Goal: Find specific page/section: Find specific page/section

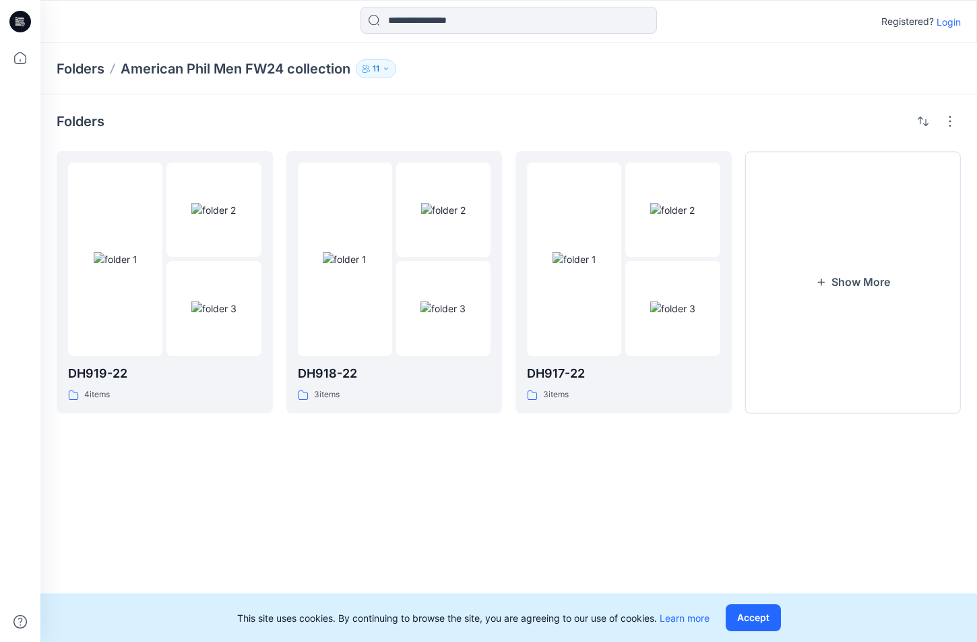
drag, startPoint x: 947, startPoint y: 24, endPoint x: 955, endPoint y: 23, distance: 8.1
click at [947, 24] on p "Login" at bounding box center [949, 22] width 24 height 14
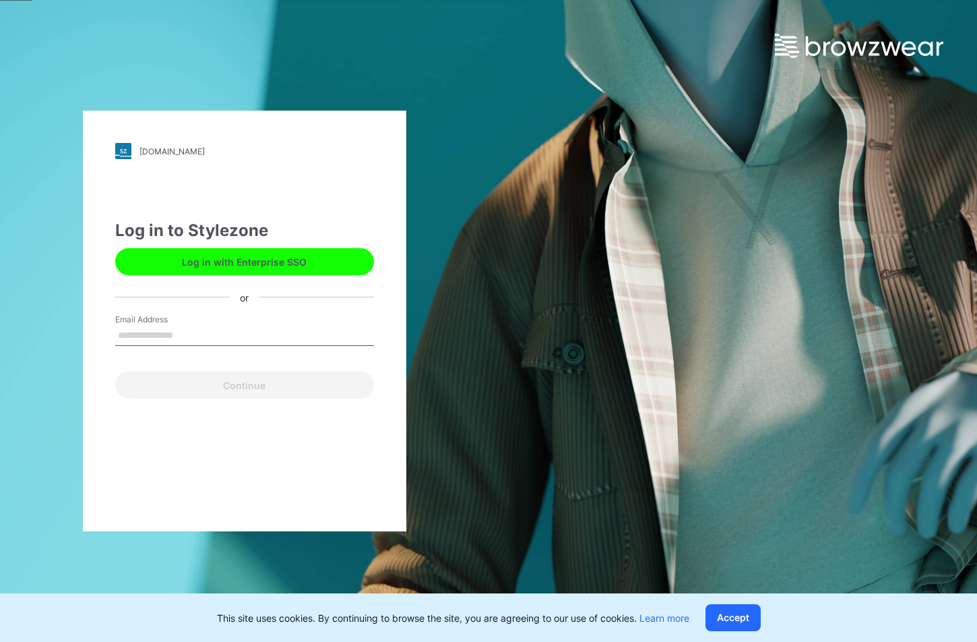
type input "**********"
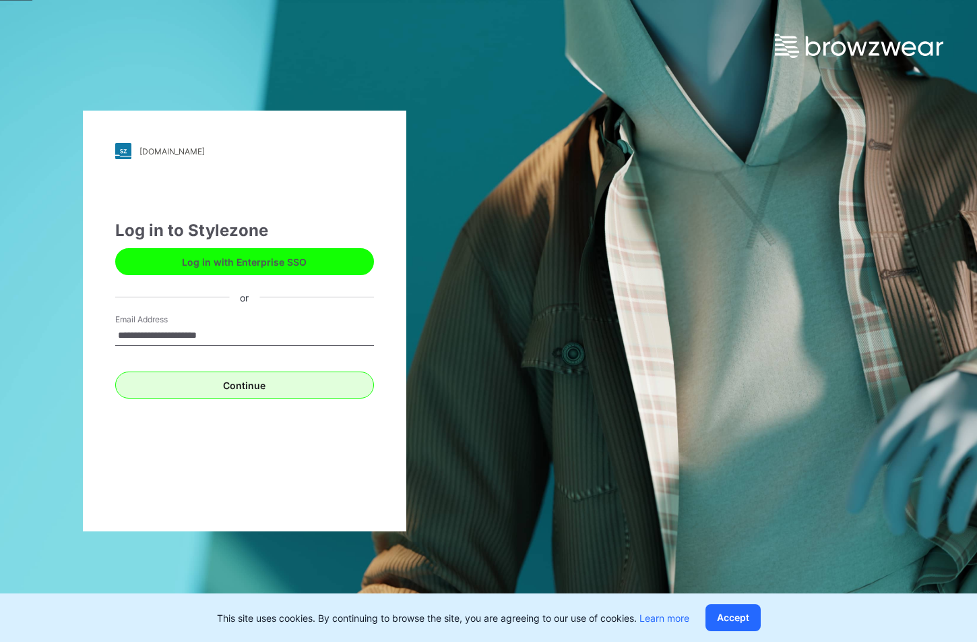
click at [234, 389] on button "Continue" at bounding box center [244, 384] width 259 height 27
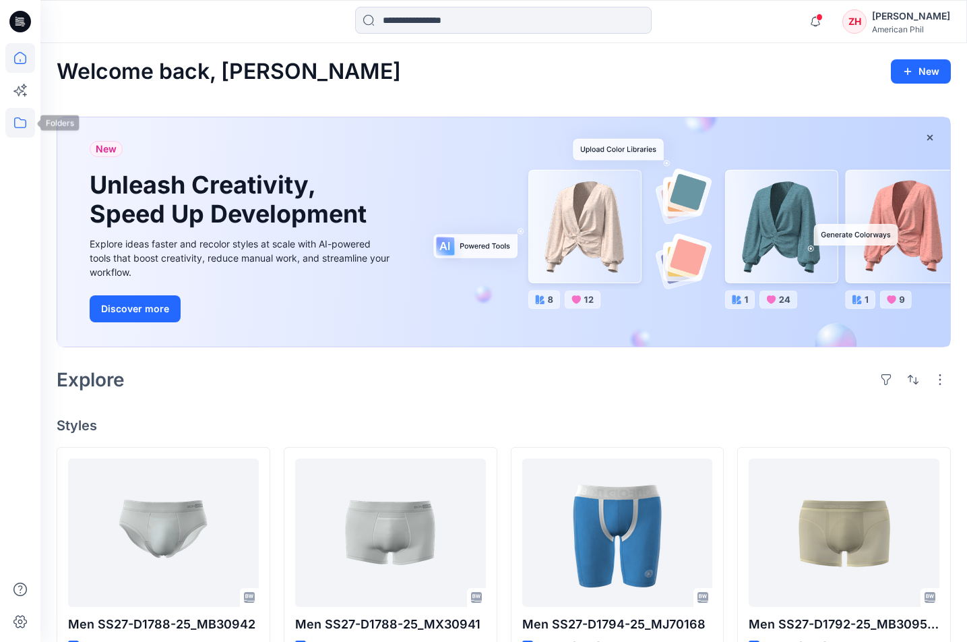
click at [16, 123] on icon at bounding box center [20, 123] width 30 height 30
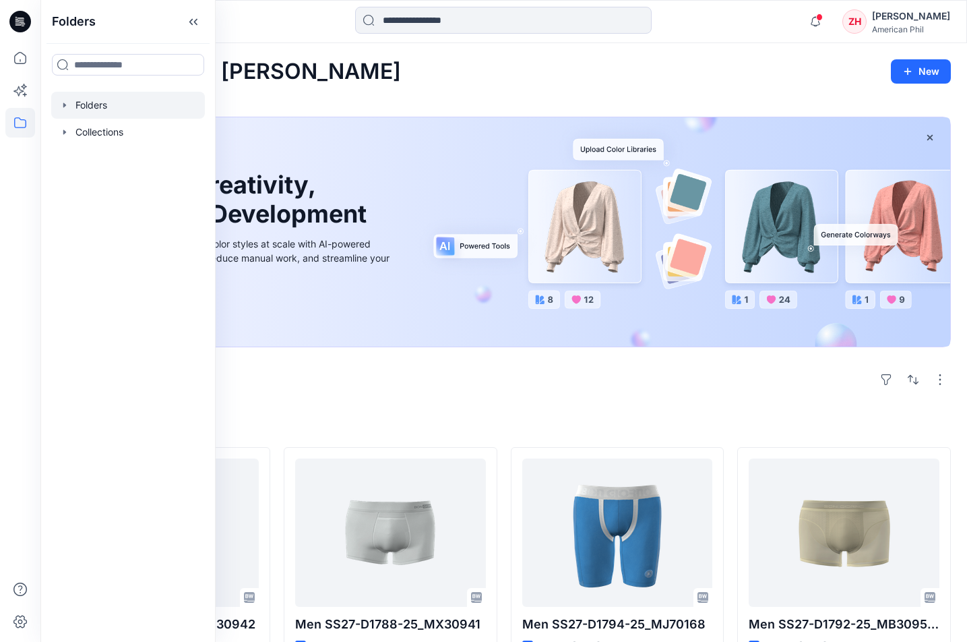
click at [166, 110] on div at bounding box center [128, 105] width 154 height 27
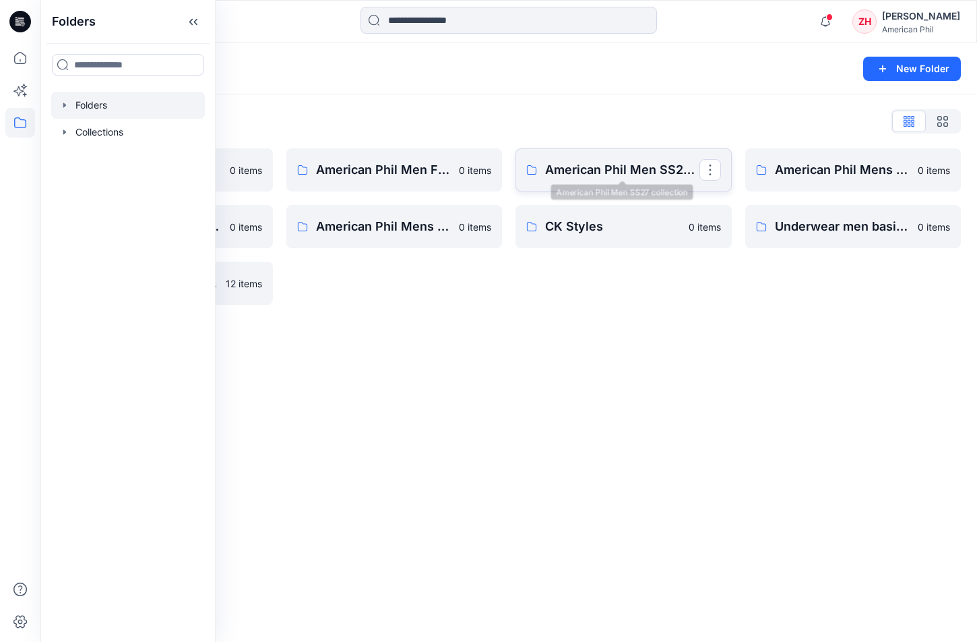
click at [568, 165] on p "American Phil Men SS27 collection" at bounding box center [622, 169] width 154 height 19
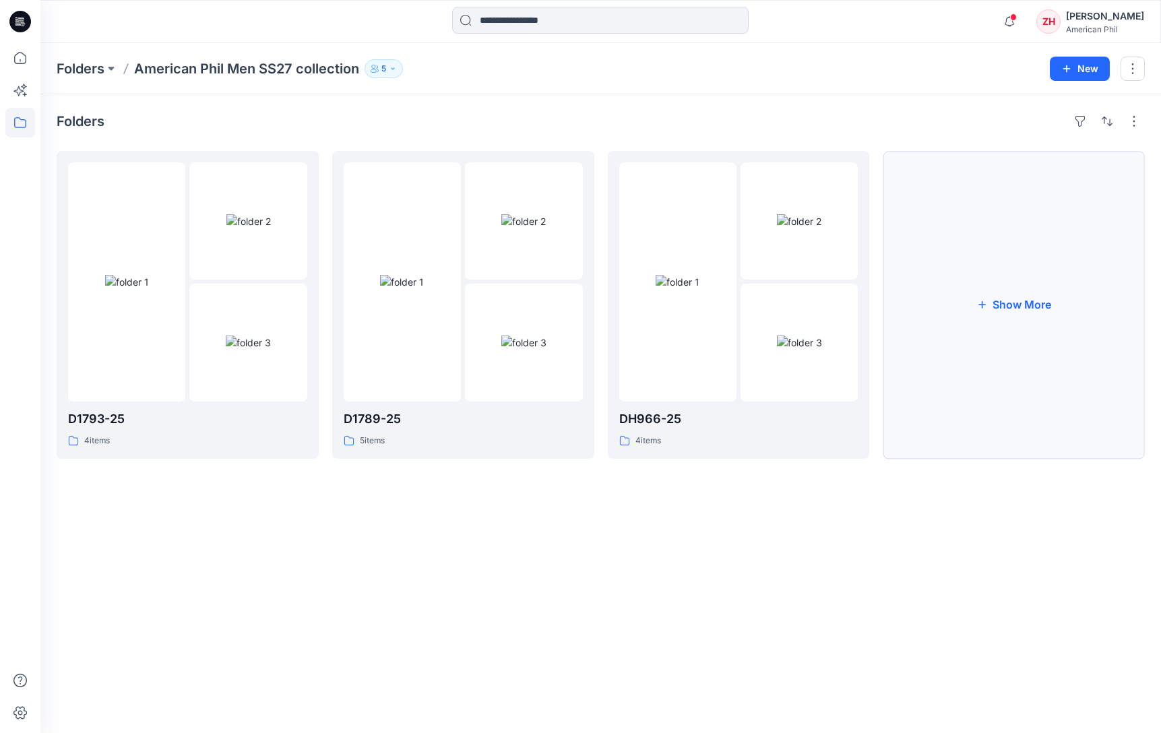
click at [977, 251] on button "Show More" at bounding box center [1014, 305] width 262 height 308
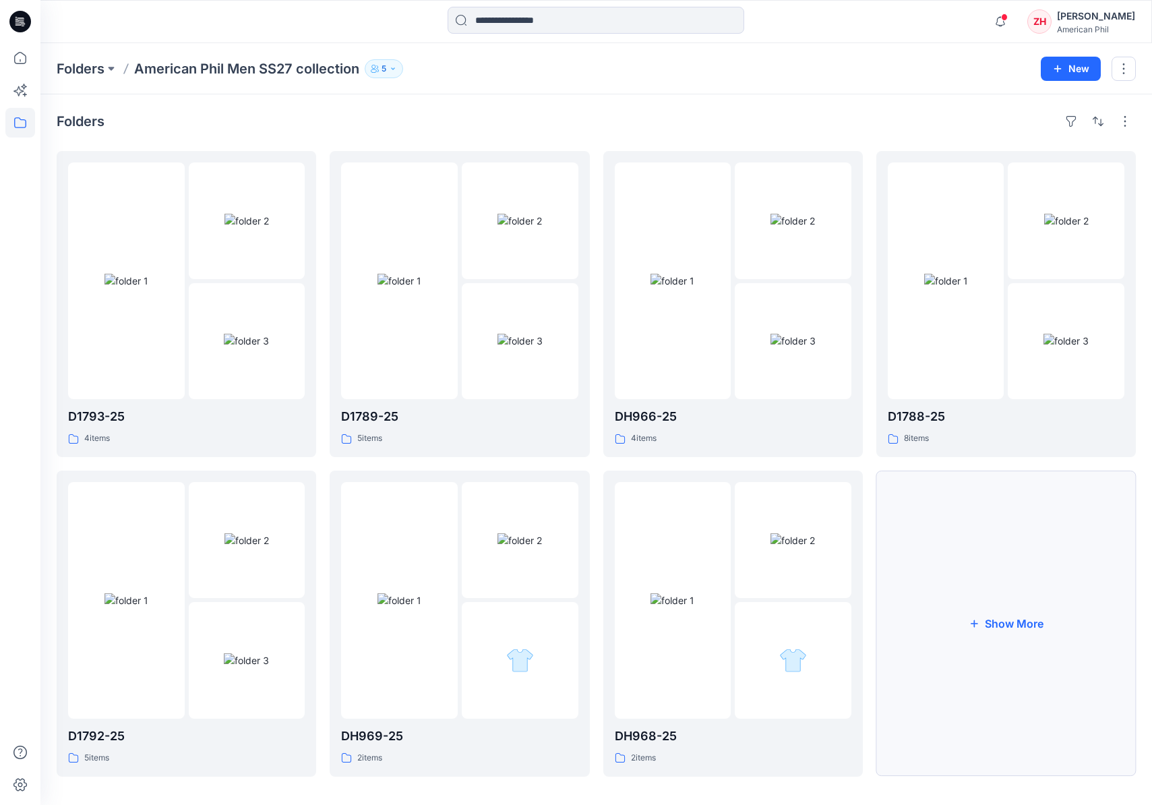
click at [977, 637] on button "Show More" at bounding box center [1005, 623] width 259 height 306
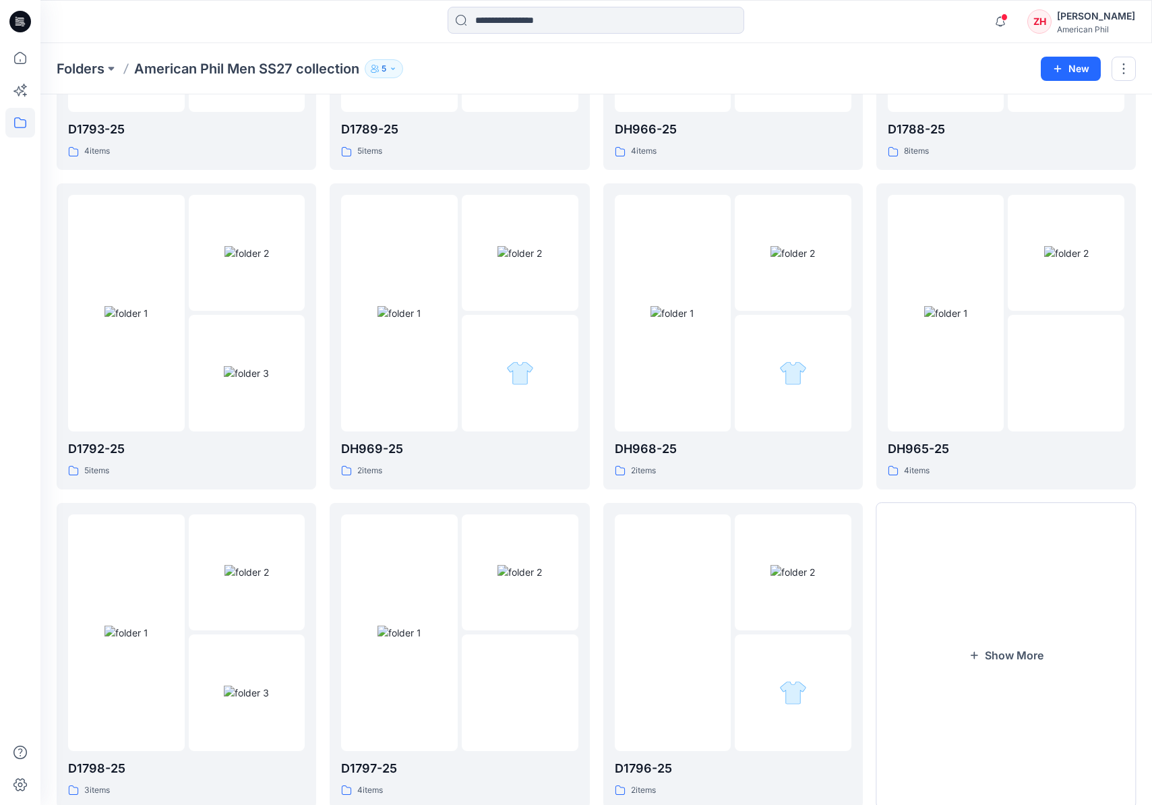
scroll to position [326, 0]
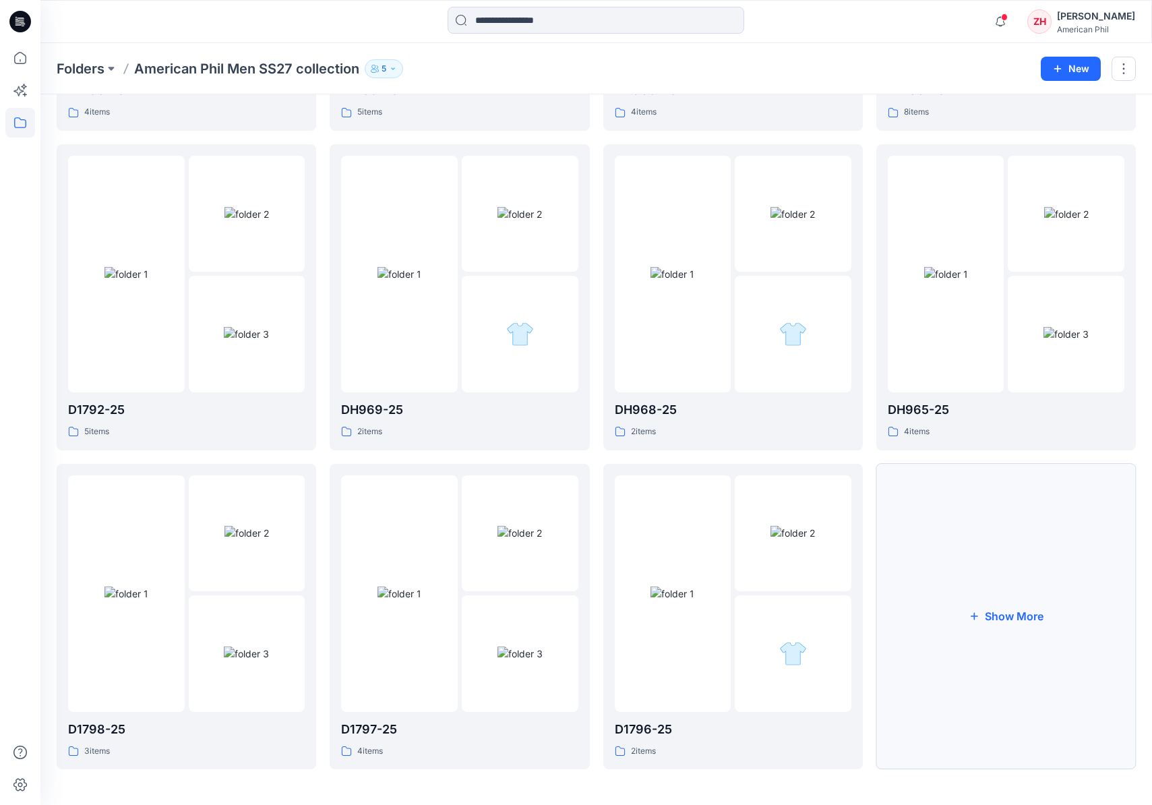
click at [977, 615] on button "Show More" at bounding box center [1005, 617] width 259 height 306
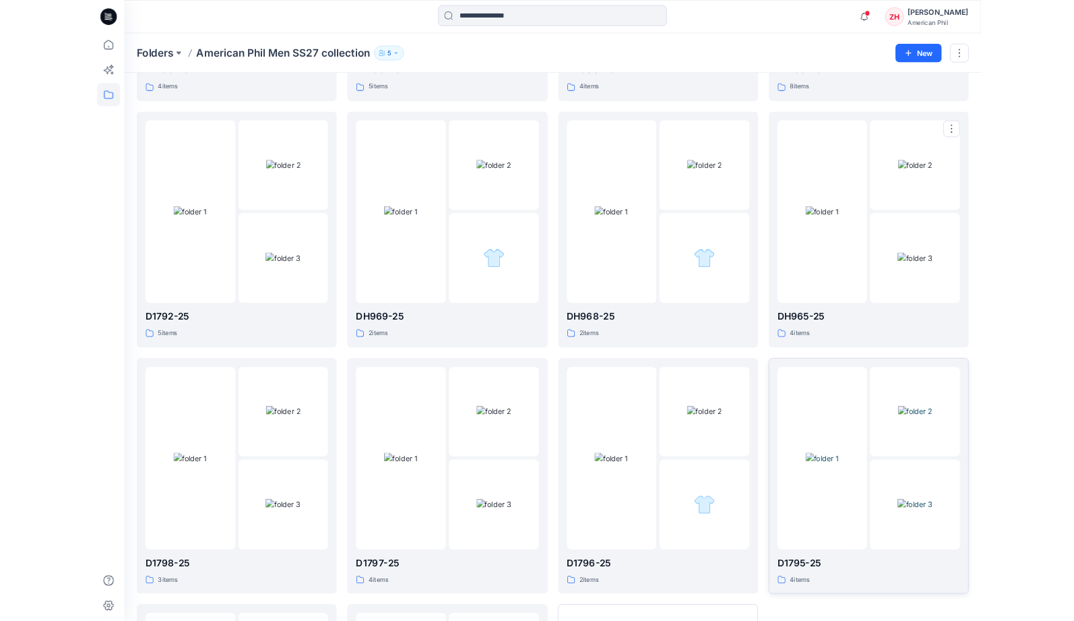
scroll to position [645, 0]
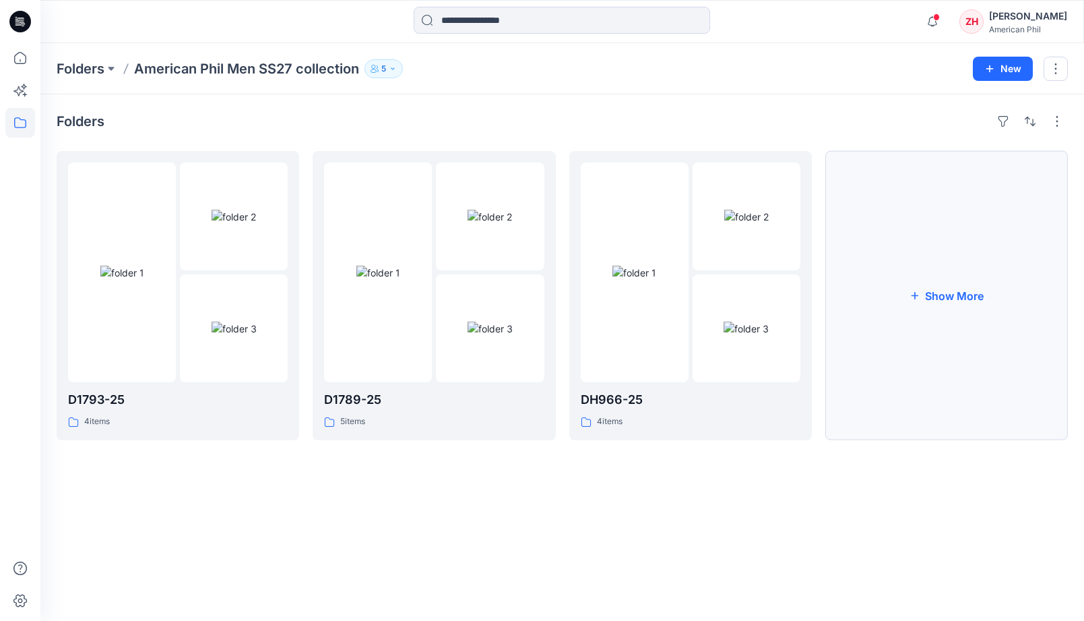
click at [954, 290] on button "Show More" at bounding box center [947, 295] width 243 height 289
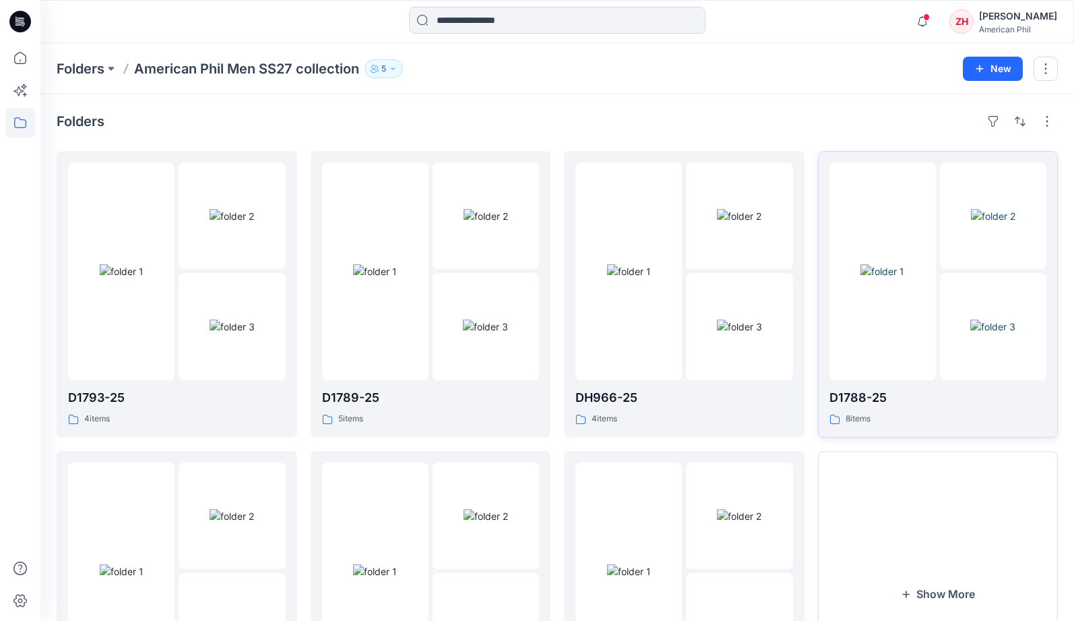
scroll to position [154, 0]
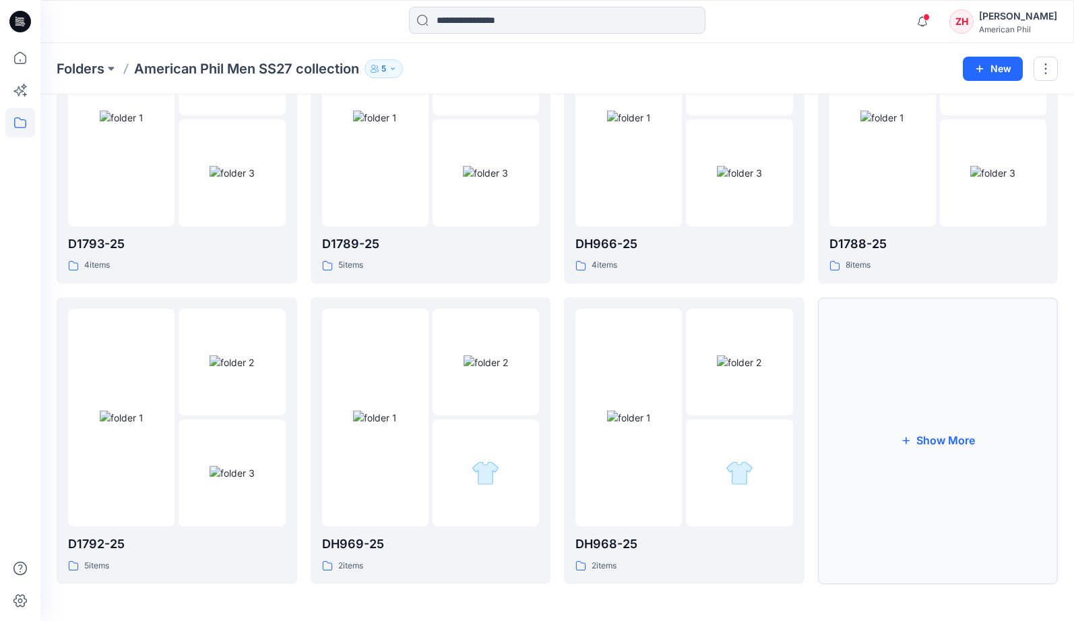
click at [942, 468] on button "Show More" at bounding box center [938, 440] width 241 height 286
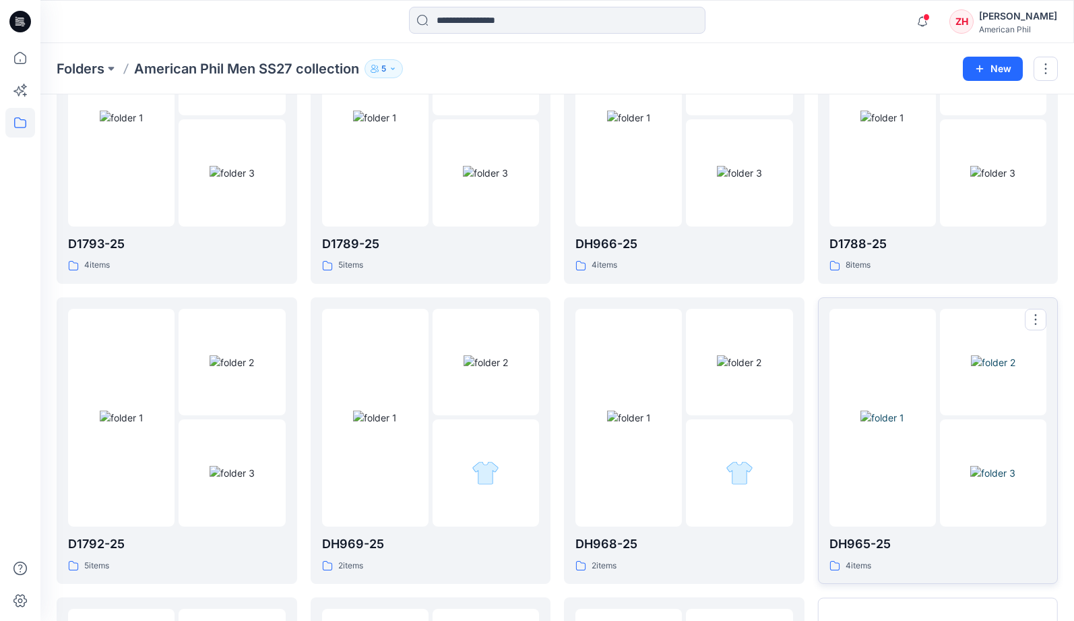
scroll to position [452, 0]
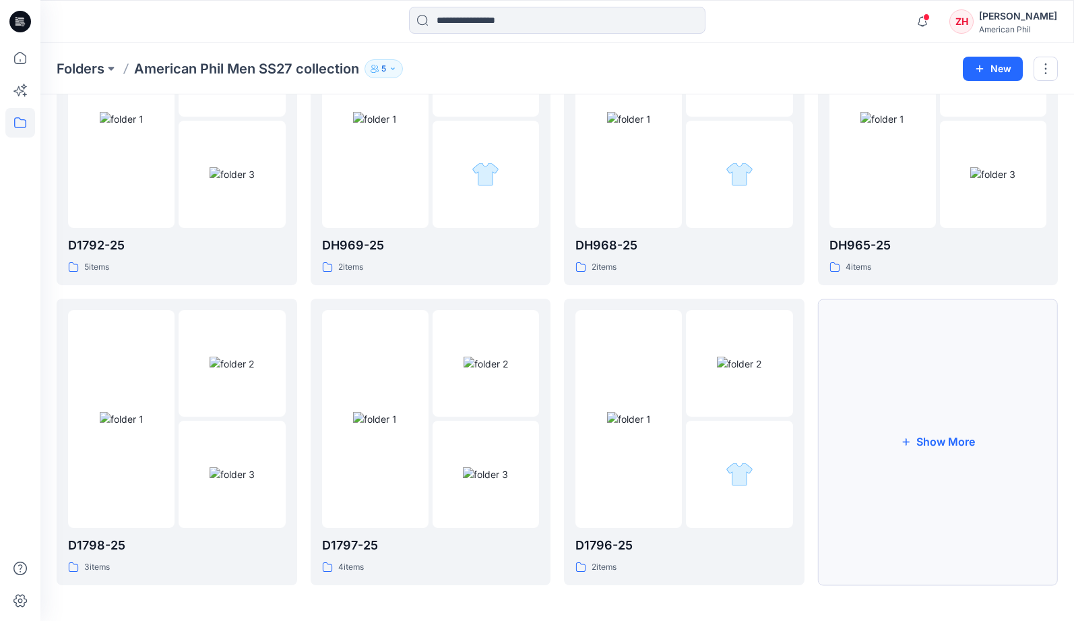
click at [934, 361] on button "Show More" at bounding box center [938, 442] width 241 height 286
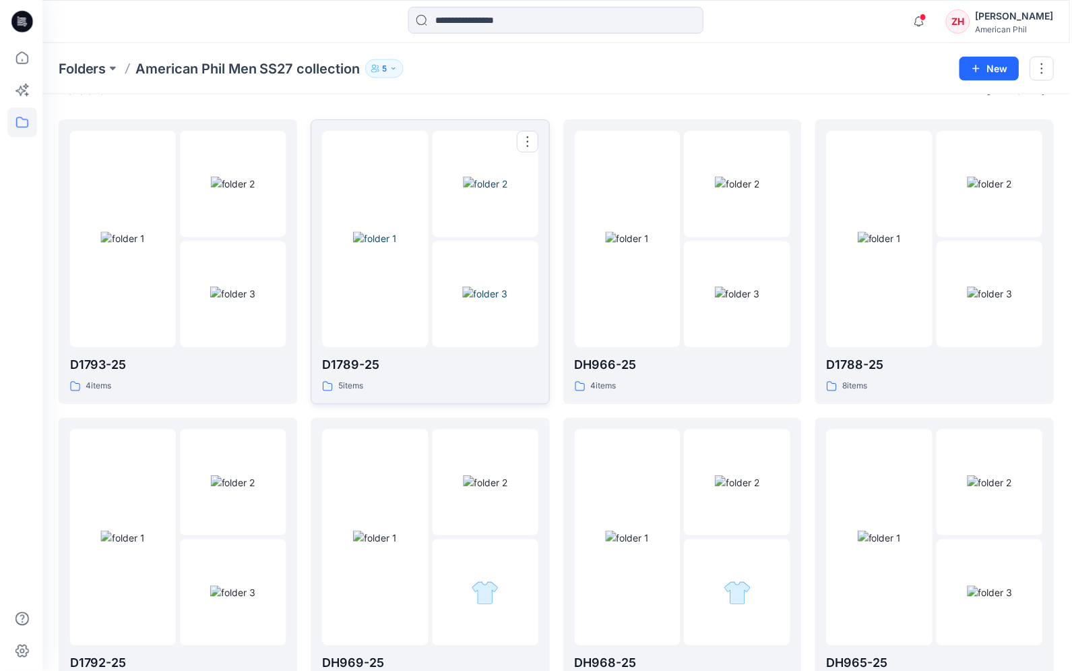
scroll to position [0, 0]
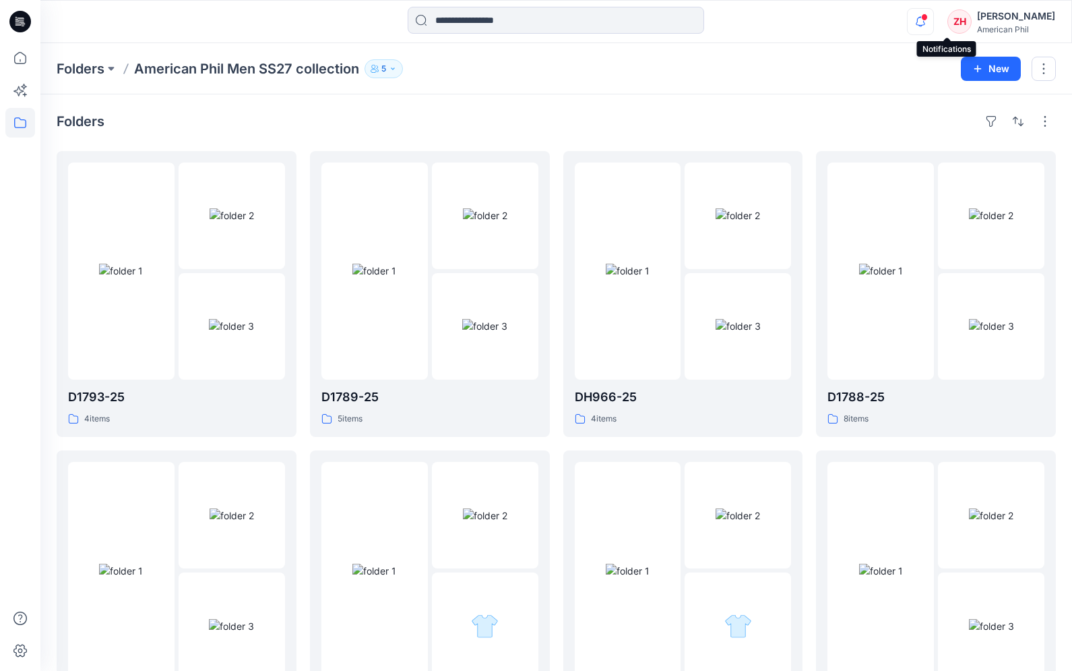
click at [928, 20] on span at bounding box center [924, 16] width 7 height 7
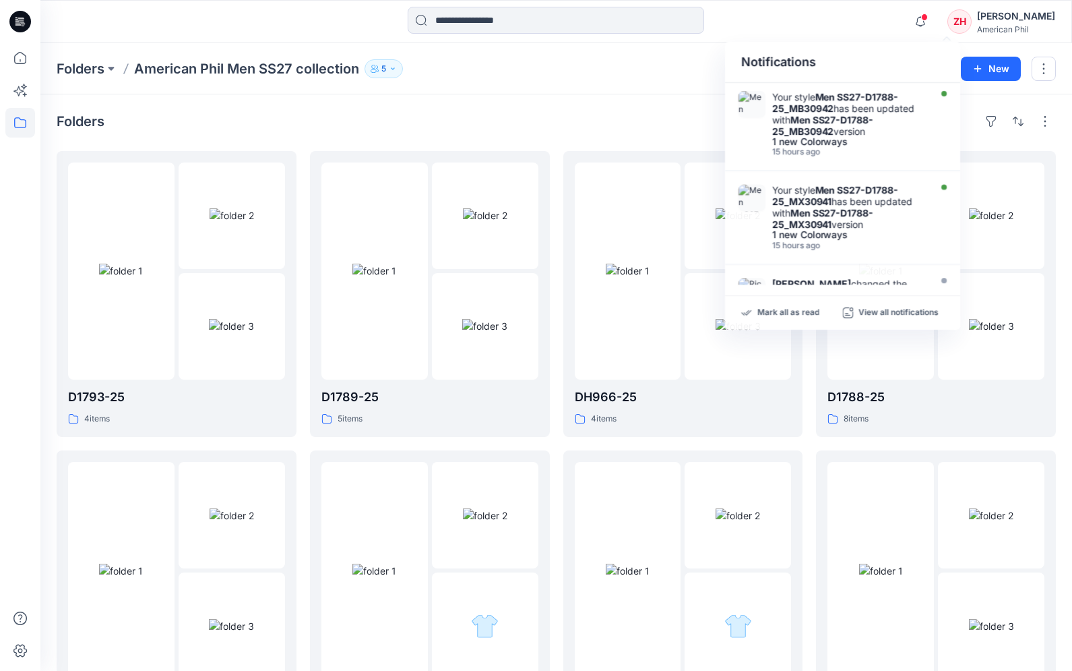
click at [880, 16] on div "Notifications Your style Men SS27-D1788-25_MB30942 has been updated with Men SS…" at bounding box center [555, 22] width 1031 height 30
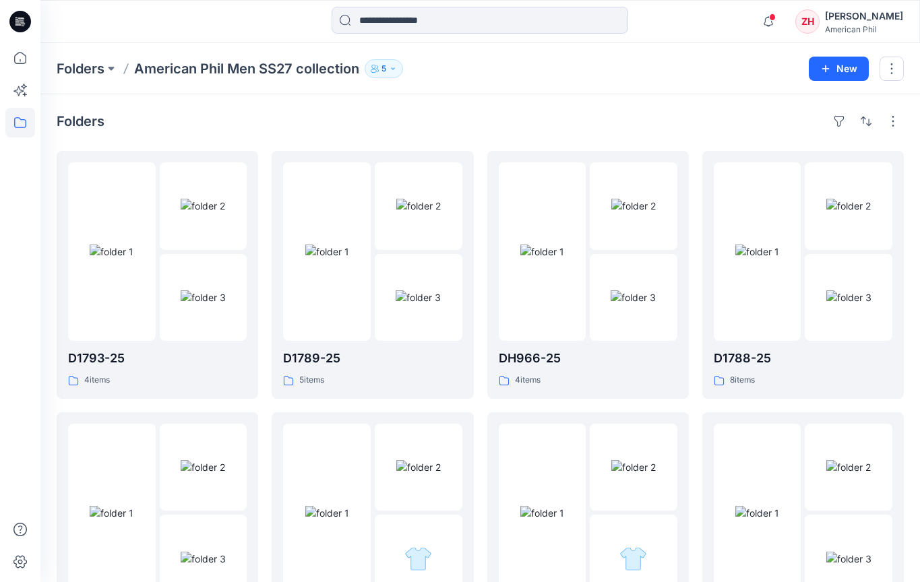
click at [677, 20] on div at bounding box center [479, 22] width 439 height 30
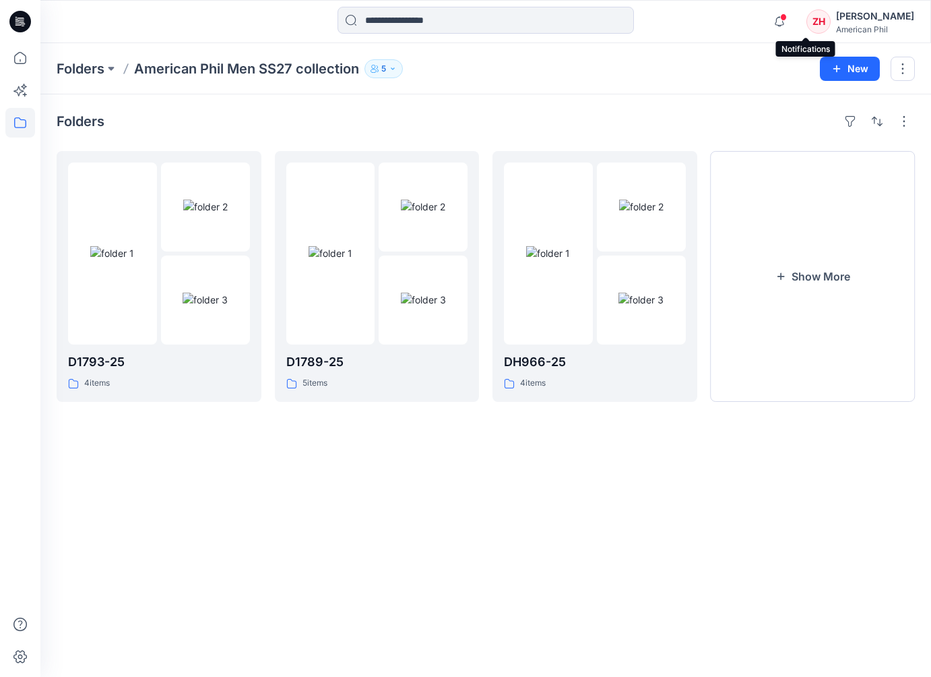
click at [787, 19] on span at bounding box center [783, 16] width 7 height 7
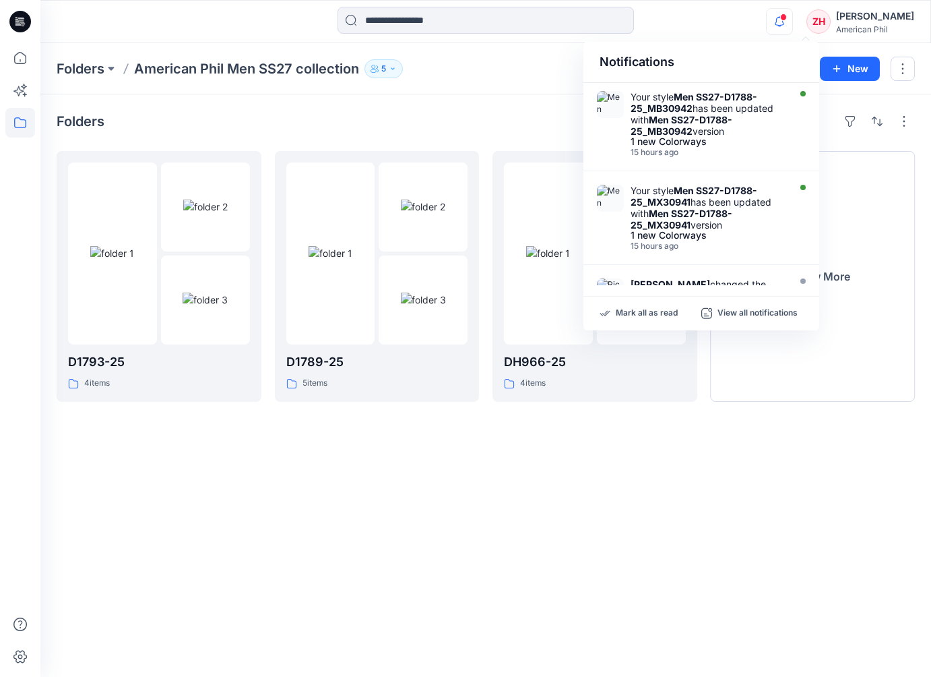
click at [723, 17] on div "Notifications Your style Men SS27-D1788-25_MB30942 has been updated with Men SS…" at bounding box center [485, 22] width 890 height 30
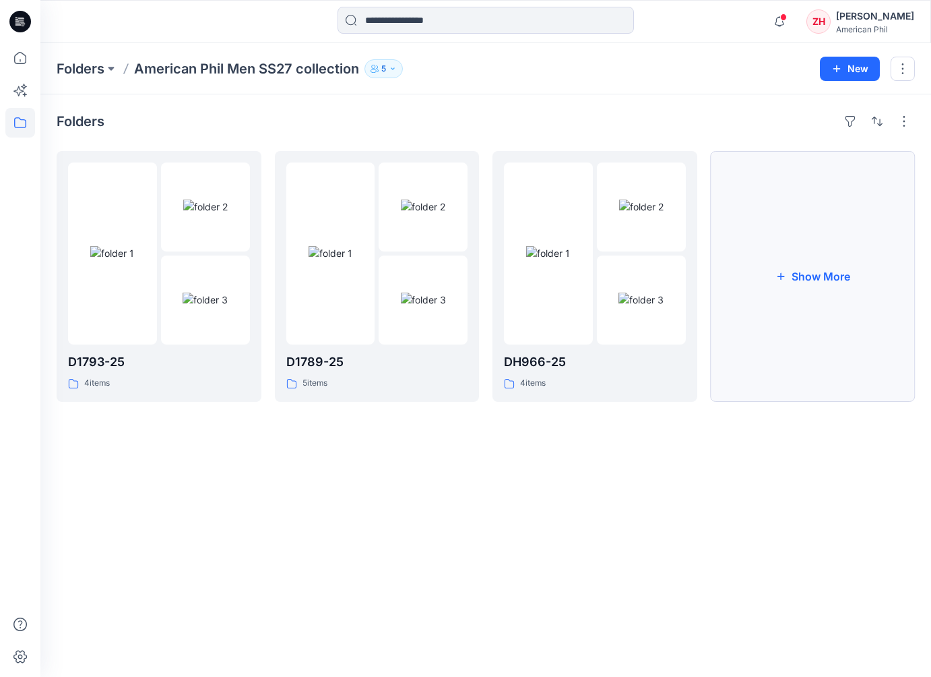
click at [805, 206] on button "Show More" at bounding box center [813, 276] width 205 height 251
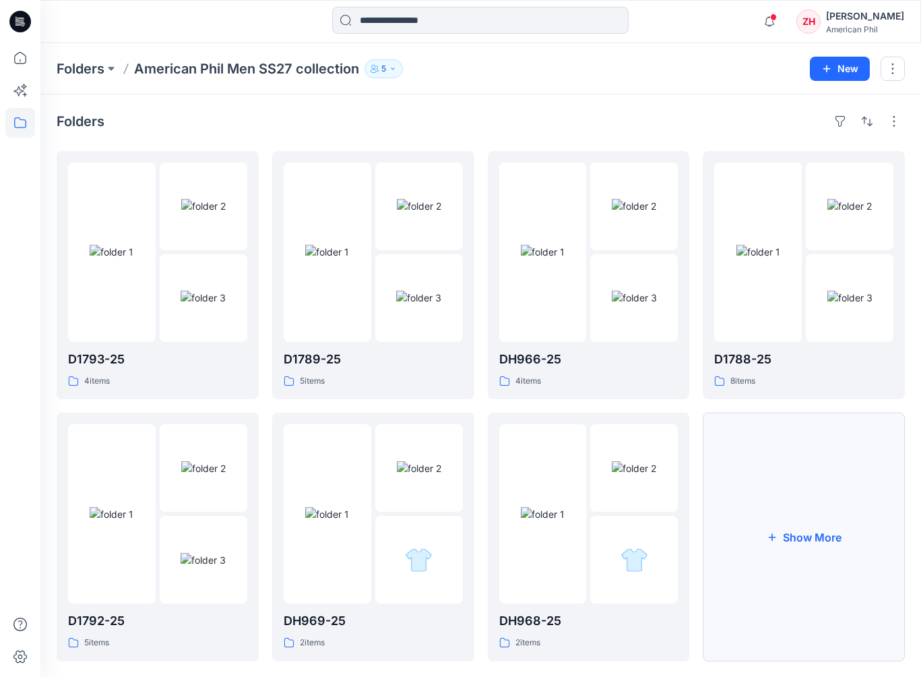
click at [789, 465] on button "Show More" at bounding box center [804, 536] width 202 height 248
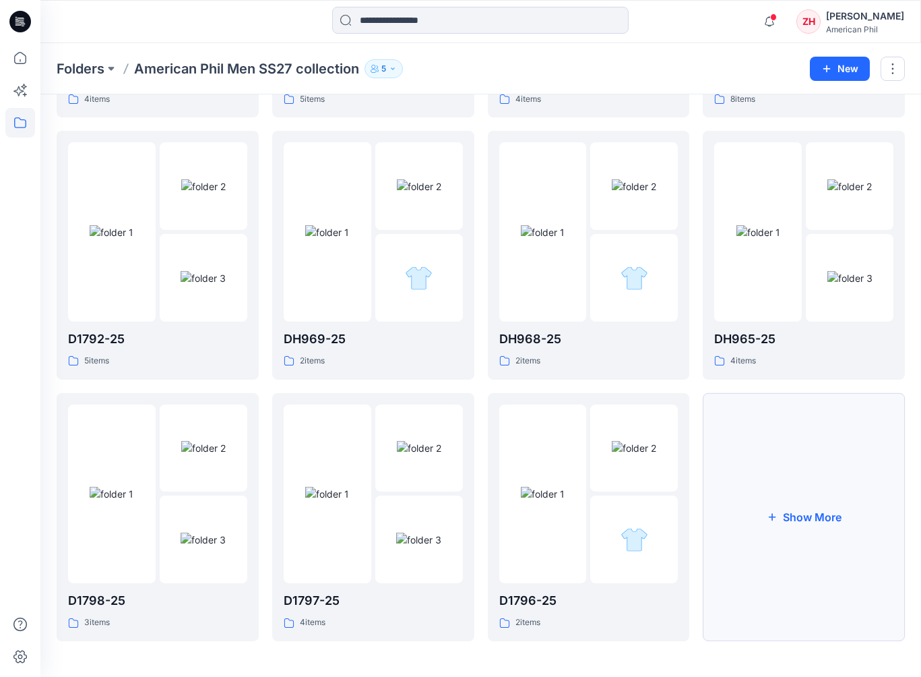
click at [814, 492] on button "Show More" at bounding box center [804, 517] width 202 height 248
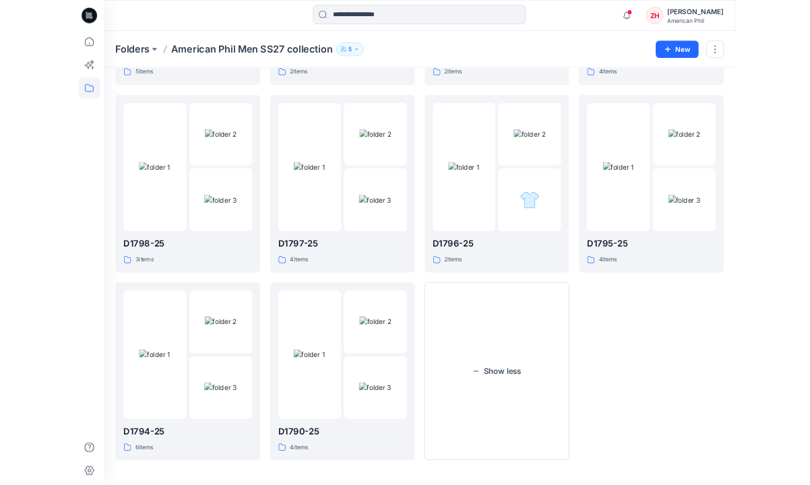
scroll to position [75, 0]
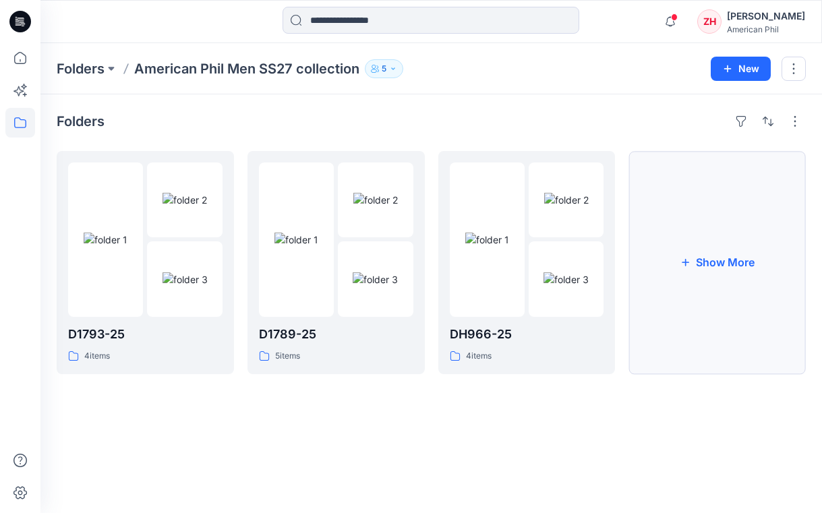
click at [756, 203] on button "Show More" at bounding box center [716, 262] width 177 height 223
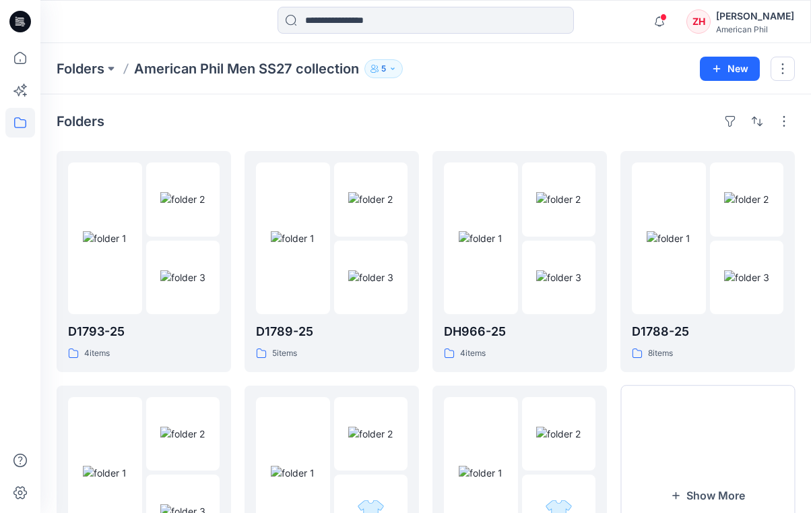
scroll to position [130, 0]
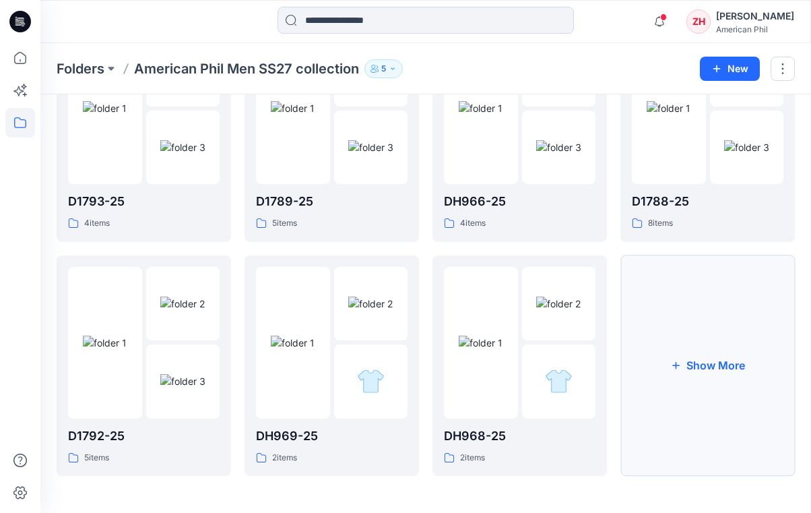
click at [739, 347] on button "Show More" at bounding box center [708, 365] width 175 height 221
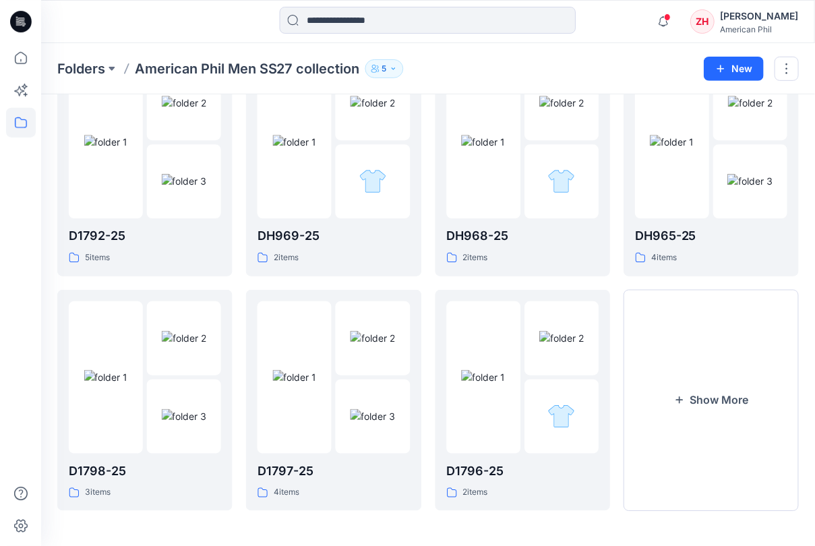
scroll to position [331, 0]
click at [712, 344] on button "Show More" at bounding box center [710, 401] width 175 height 222
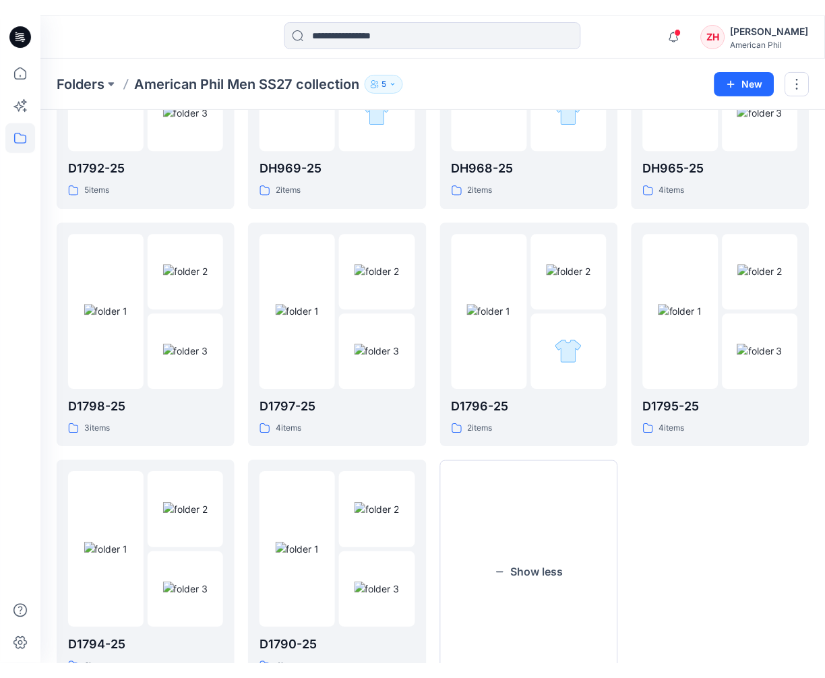
scroll to position [0, 0]
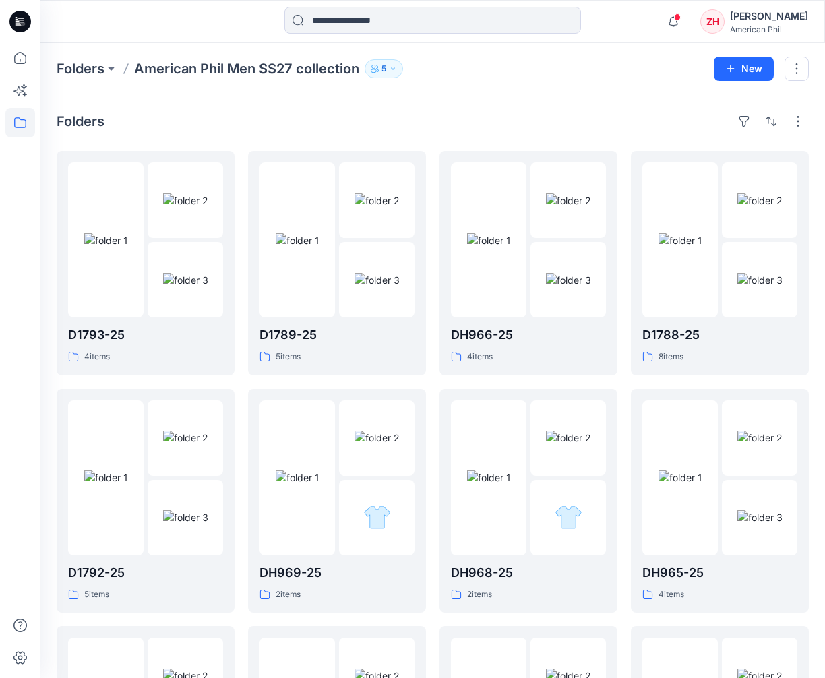
click at [604, 64] on div "Folders American Phil Men SS27 collection 5" at bounding box center [380, 68] width 647 height 19
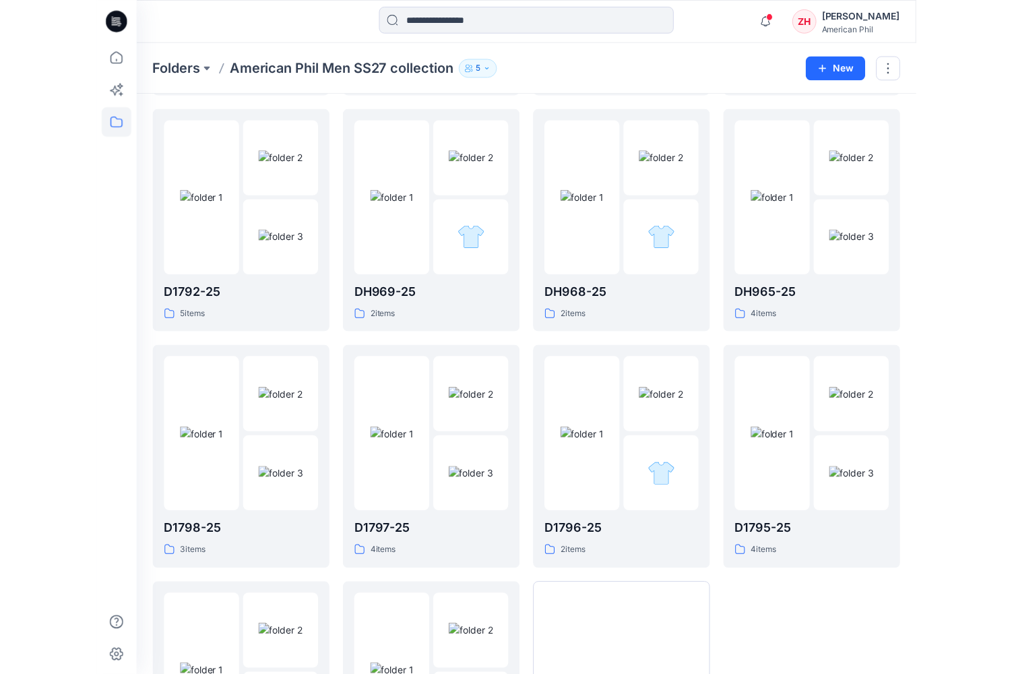
scroll to position [282, 0]
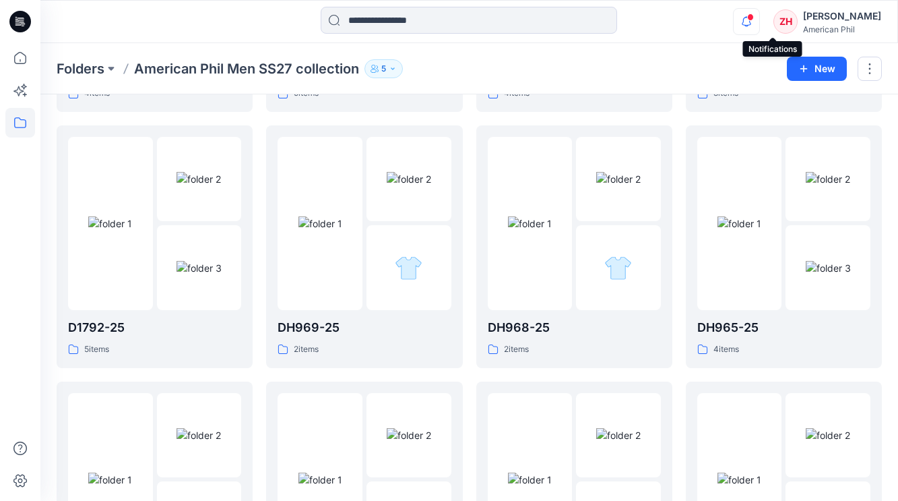
click at [760, 22] on icon "button" at bounding box center [747, 21] width 26 height 27
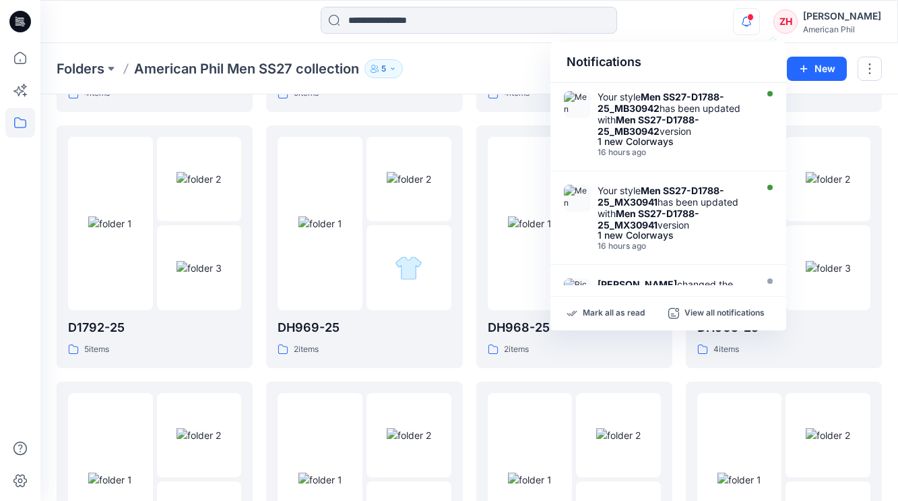
click at [741, 14] on div "Notifications Your style Men SS27-D1788-25_MB30942 has been updated with Men SS…" at bounding box center [468, 22] width 857 height 30
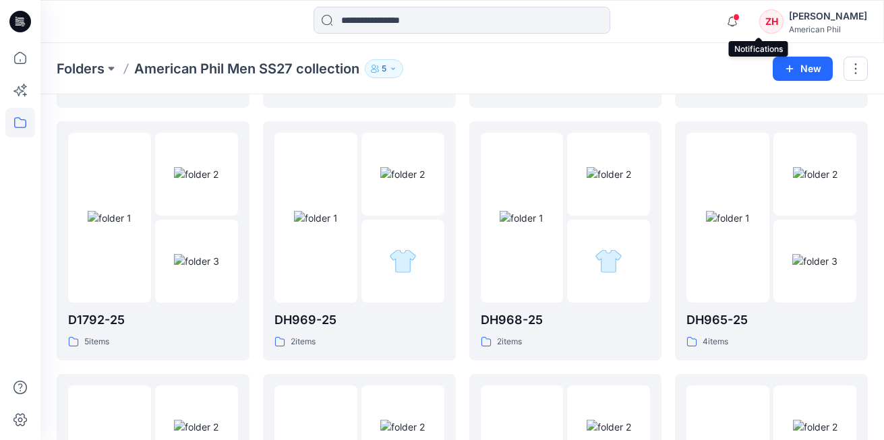
click at [745, 20] on icon "button" at bounding box center [732, 21] width 26 height 27
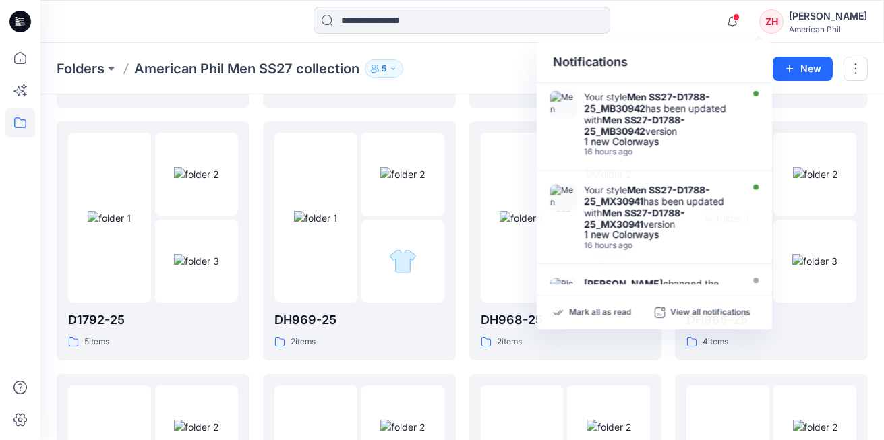
click at [722, 15] on div "Notifications Your style Men SS27-D1788-25_MB30942 has been updated with Men SS…" at bounding box center [461, 22] width 842 height 30
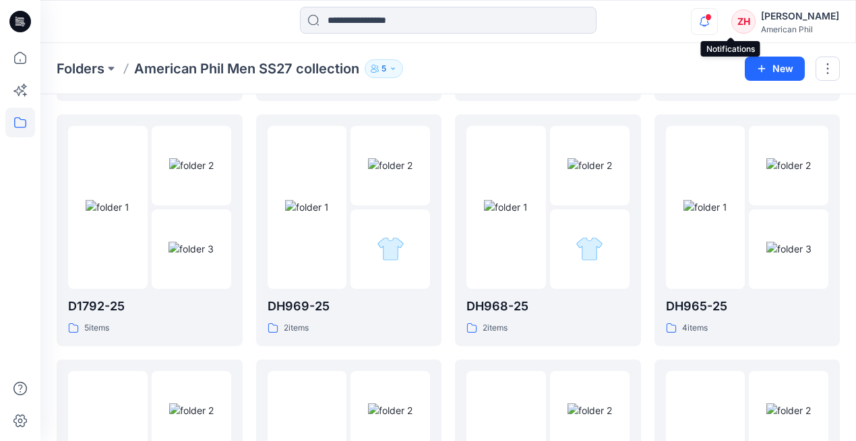
click at [717, 20] on icon "button" at bounding box center [705, 21] width 26 height 27
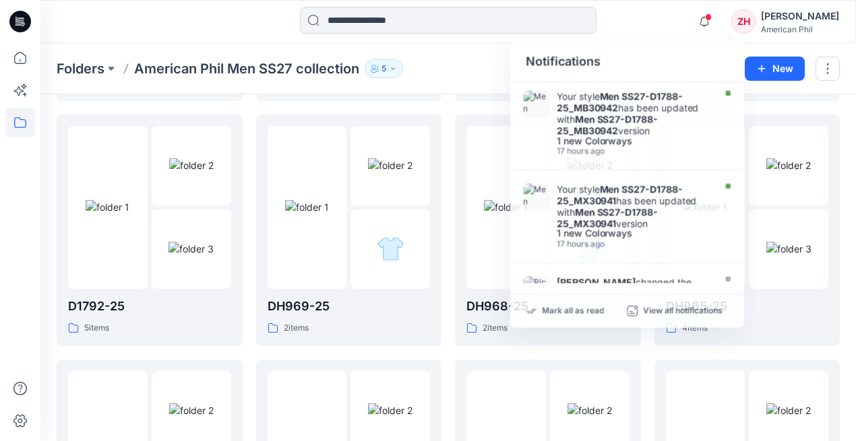
drag, startPoint x: 703, startPoint y: 13, endPoint x: 692, endPoint y: 8, distance: 12.7
click at [703, 14] on div "Notifications Your style Men SS27-D1788-25_MB30942 has been updated with Men SS…" at bounding box center [447, 22] width 815 height 30
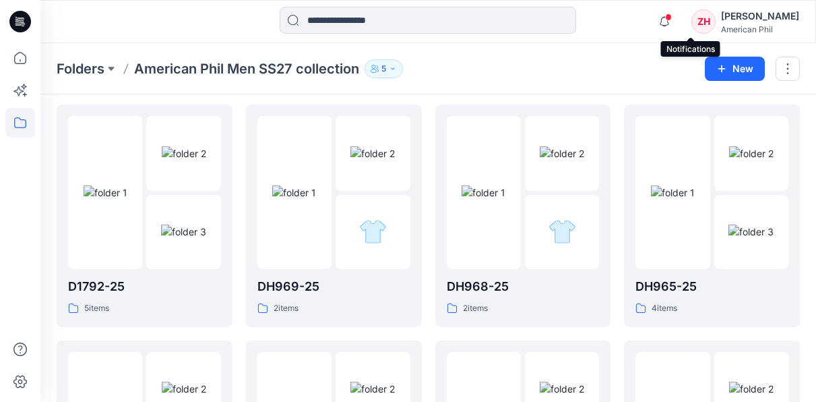
click at [677, 22] on icon "button" at bounding box center [665, 21] width 26 height 27
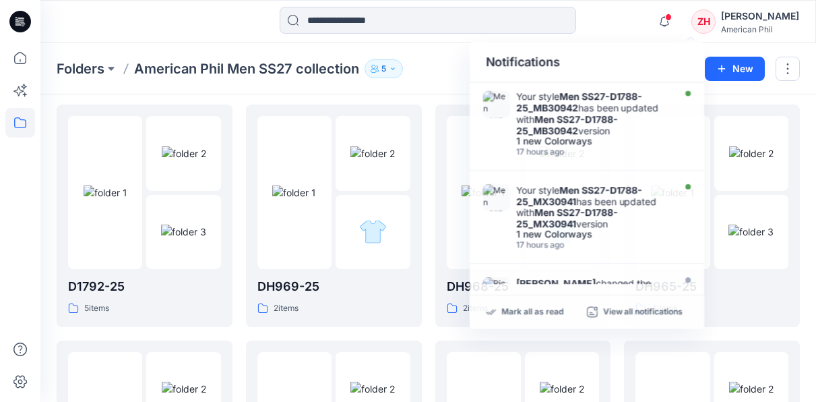
drag, startPoint x: 645, startPoint y: 17, endPoint x: 655, endPoint y: 14, distance: 10.5
click at [645, 18] on div "Notifications Your style Men SS27-D1788-25_MB30942 has been updated with Men SS…" at bounding box center [427, 22] width 775 height 30
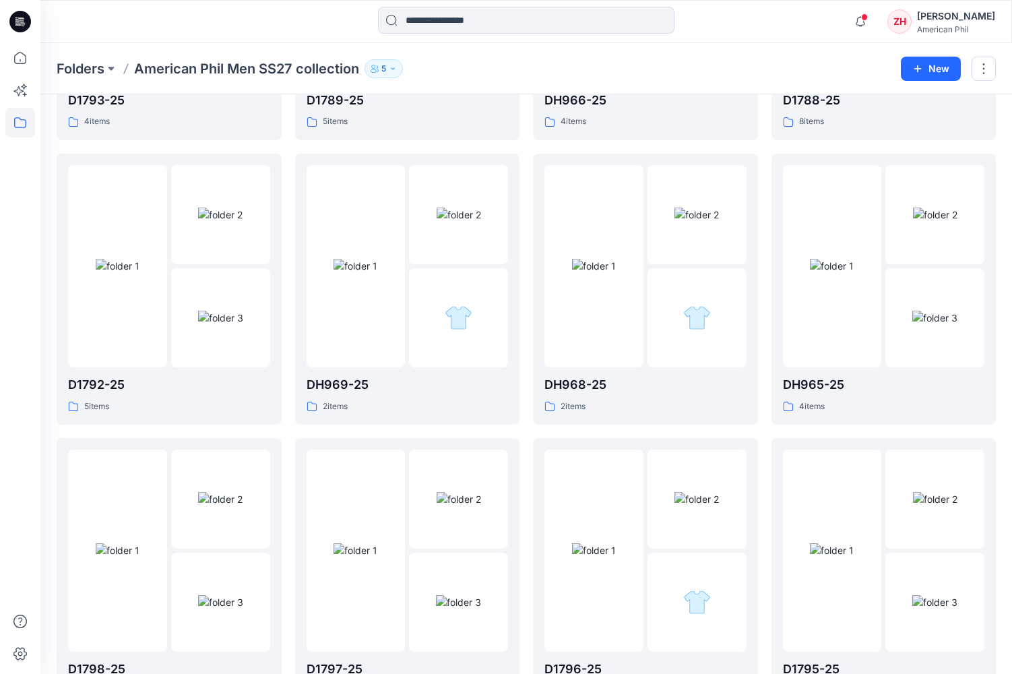
click at [760, 39] on div "Notifications Your style Men SS27-D1788-25_MB30942 has been updated with Men SS…" at bounding box center [526, 21] width 972 height 43
click at [820, 16] on div at bounding box center [858, 11] width 22 height 7
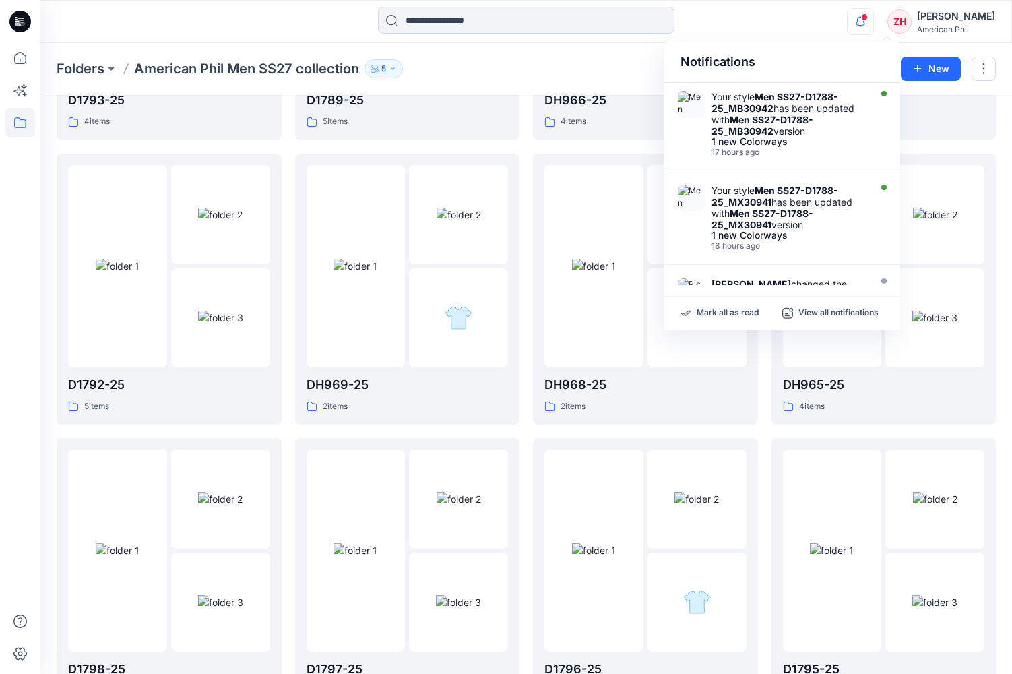
click at [811, 20] on div "Notifications Your style Men SS27-D1788-25_MB30942 has been updated with Men SS…" at bounding box center [525, 22] width 971 height 30
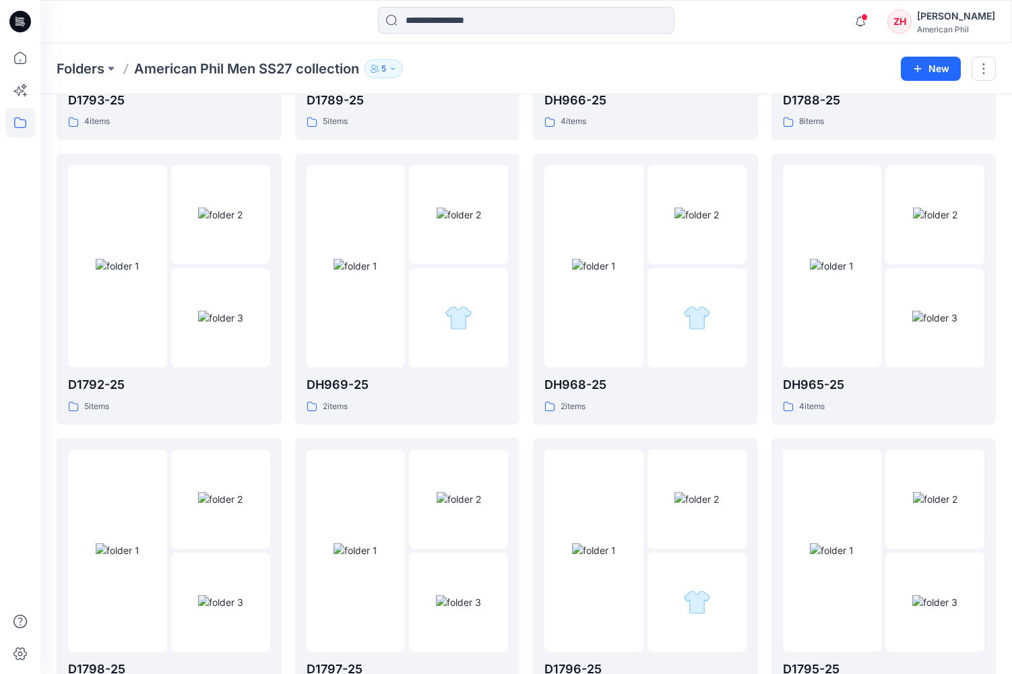
click at [816, 16] on div "Notifications Your style Men SS27-D1788-25_MB30942 has been updated with Men SS…" at bounding box center [525, 22] width 971 height 30
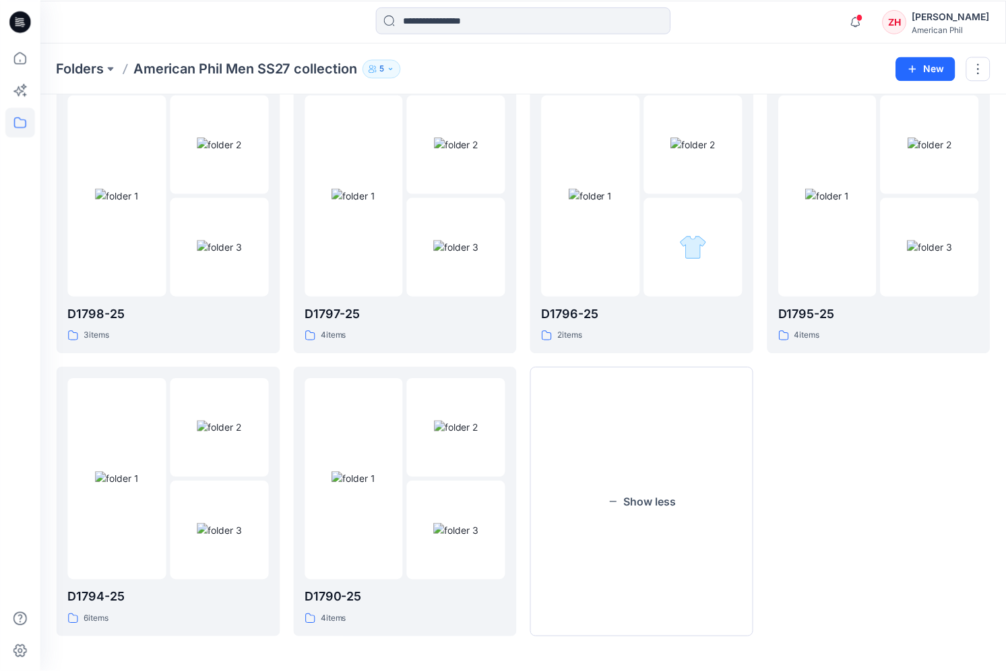
scroll to position [0, 0]
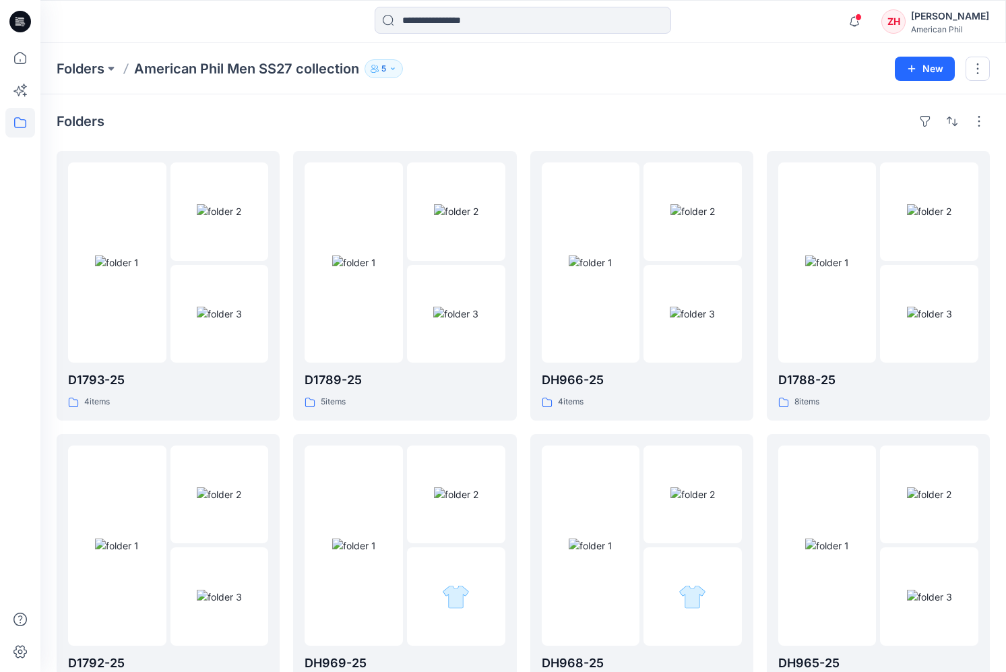
click at [770, 53] on div "Folders American Phil Men SS27 collection 5 New" at bounding box center [523, 68] width 966 height 51
click at [709, 69] on div "Folders American Phil Men SS27 collection 5" at bounding box center [471, 68] width 828 height 19
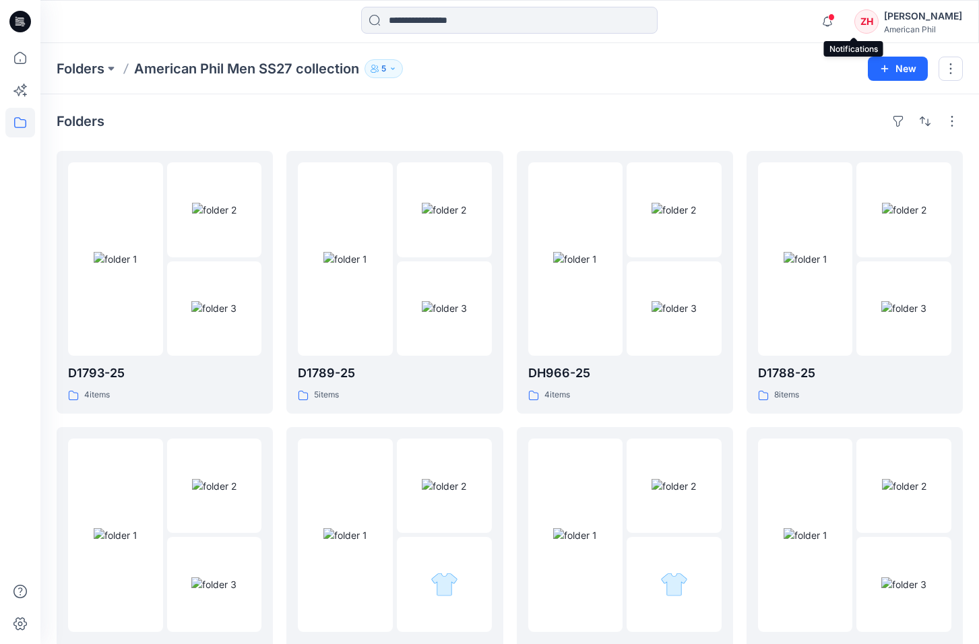
click at [820, 22] on icon "button" at bounding box center [827, 21] width 9 height 9
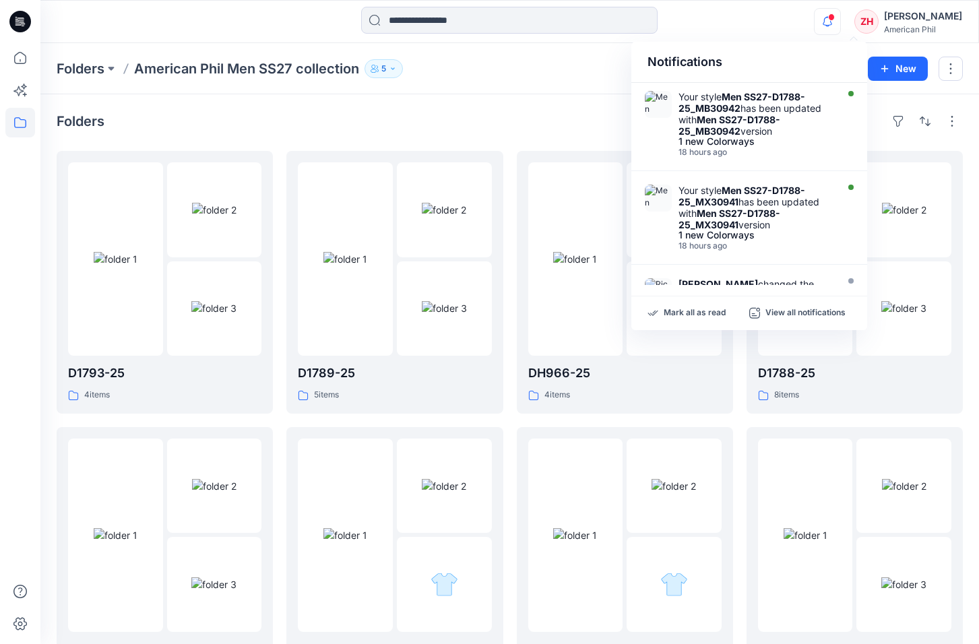
click at [811, 15] on div "Notifications Your style Men SS27-D1788-25_MB30942 has been updated with Men SS…" at bounding box center [509, 22] width 938 height 30
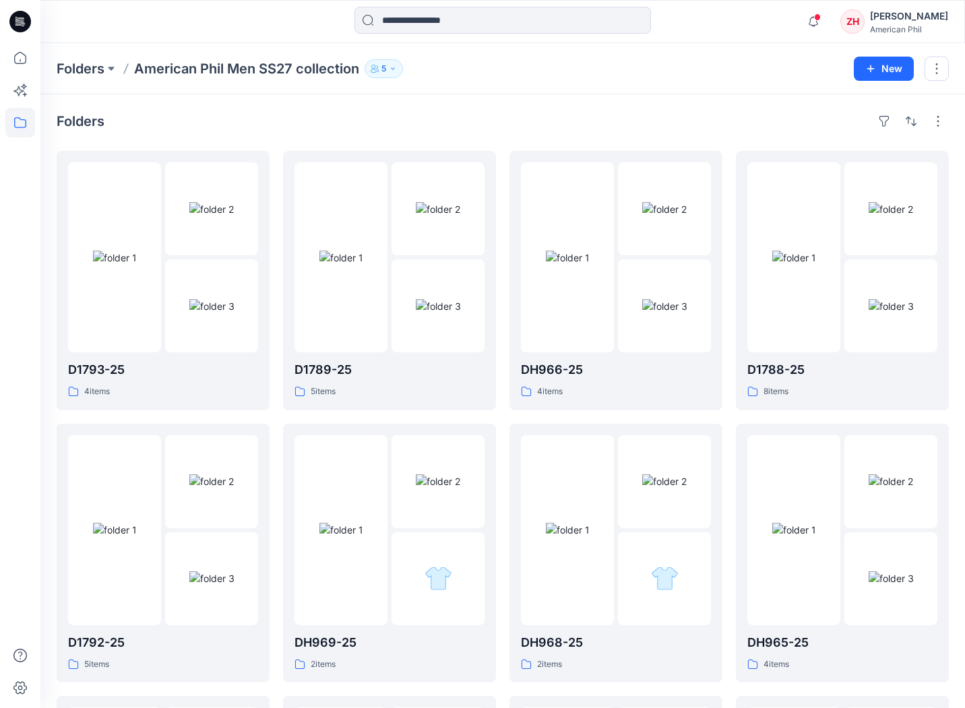
click at [559, 78] on div "Folders American Phil Men SS27 collection 5" at bounding box center [450, 68] width 787 height 19
click at [706, 49] on div "Folders American Phil Men SS27 collection 5 New" at bounding box center [502, 68] width 925 height 51
click at [661, 48] on div "Folders American Phil Men SS27 collection 5 New" at bounding box center [502, 68] width 925 height 51
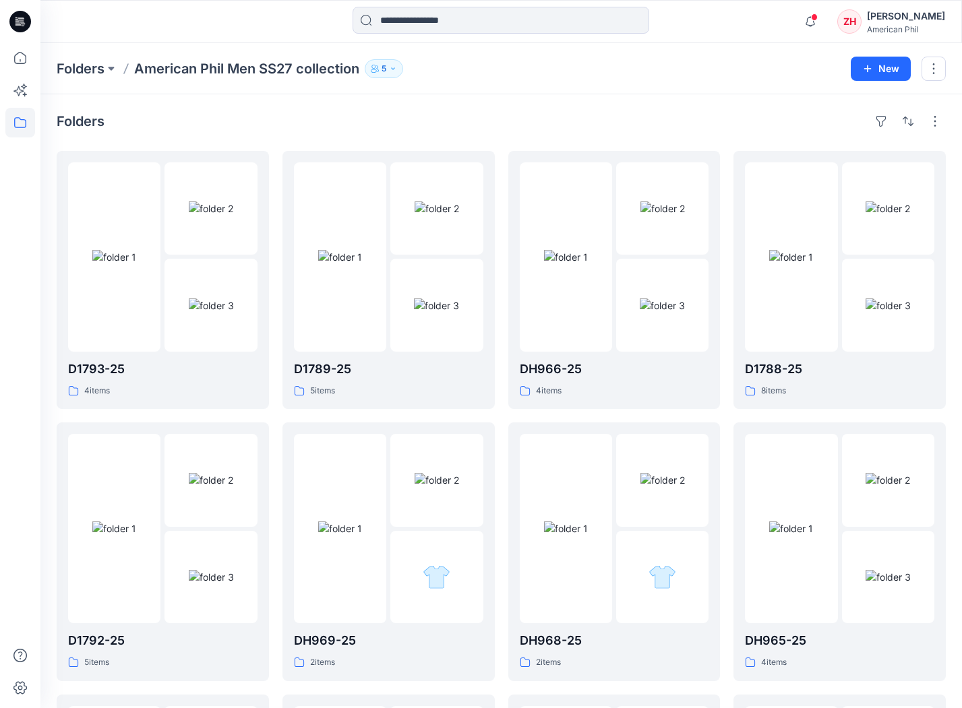
click at [732, 59] on div "Folders American Phil Men SS27 collection 5" at bounding box center [449, 68] width 784 height 19
click at [754, 21] on div "Notifications Your style Men SS27-D1788-25_MB30942 has been updated with Men SS…" at bounding box center [498, 22] width 917 height 30
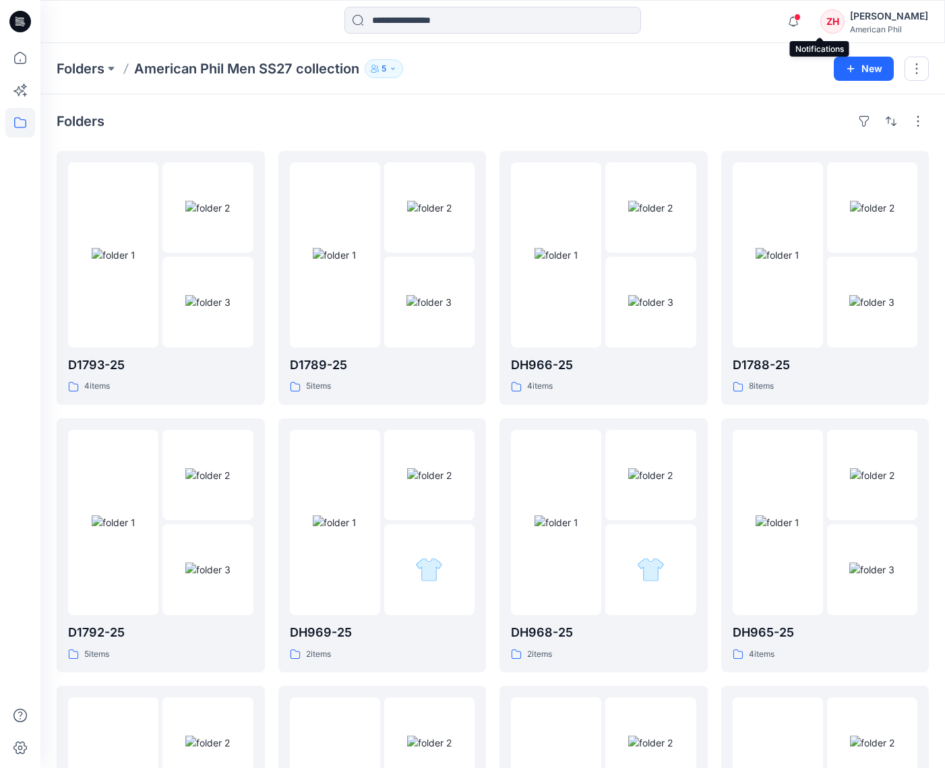
click at [806, 24] on icon "button" at bounding box center [793, 21] width 26 height 27
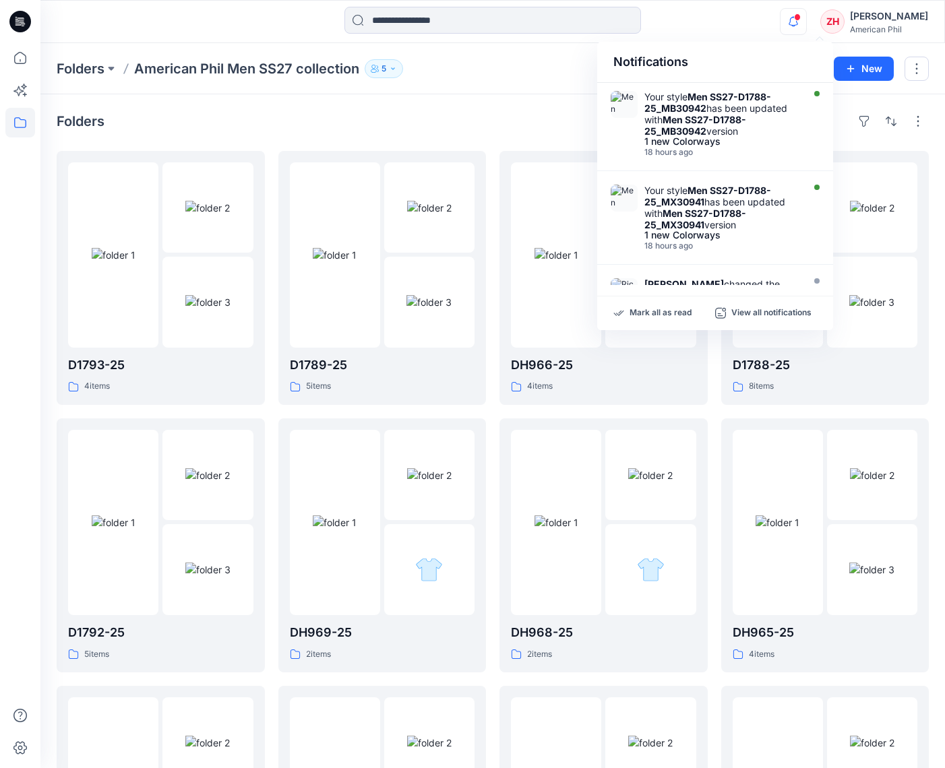
click at [786, 20] on div "Notifications Your style Men SS27-D1788-25_MB30942 has been updated with Men SS…" at bounding box center [492, 22] width 904 height 30
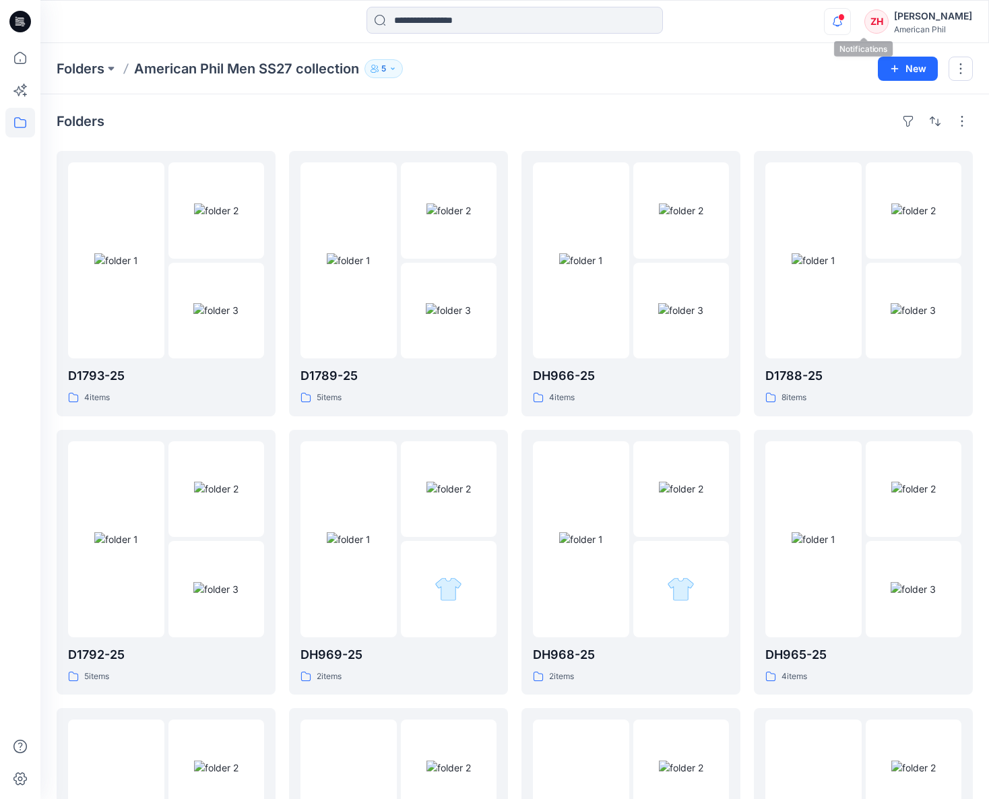
click at [820, 20] on span at bounding box center [841, 16] width 7 height 7
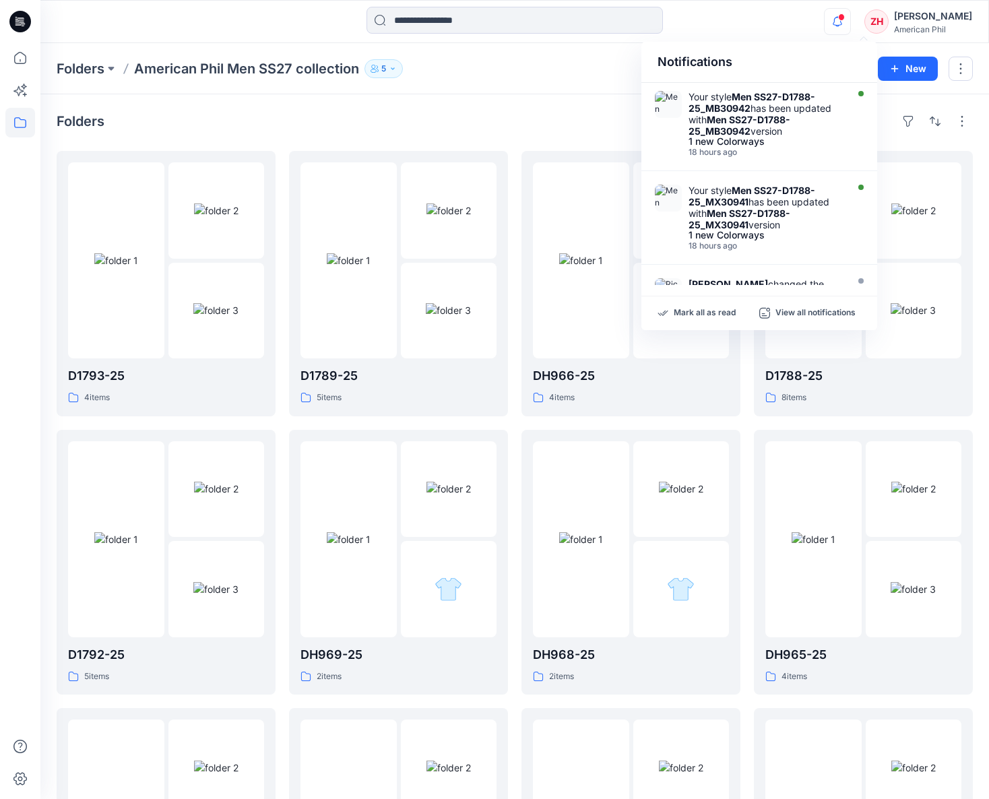
click at [804, 35] on div "Notifications Your style Men SS27-D1788-25_MB30942 has been updated with Men SS…" at bounding box center [514, 22] width 948 height 30
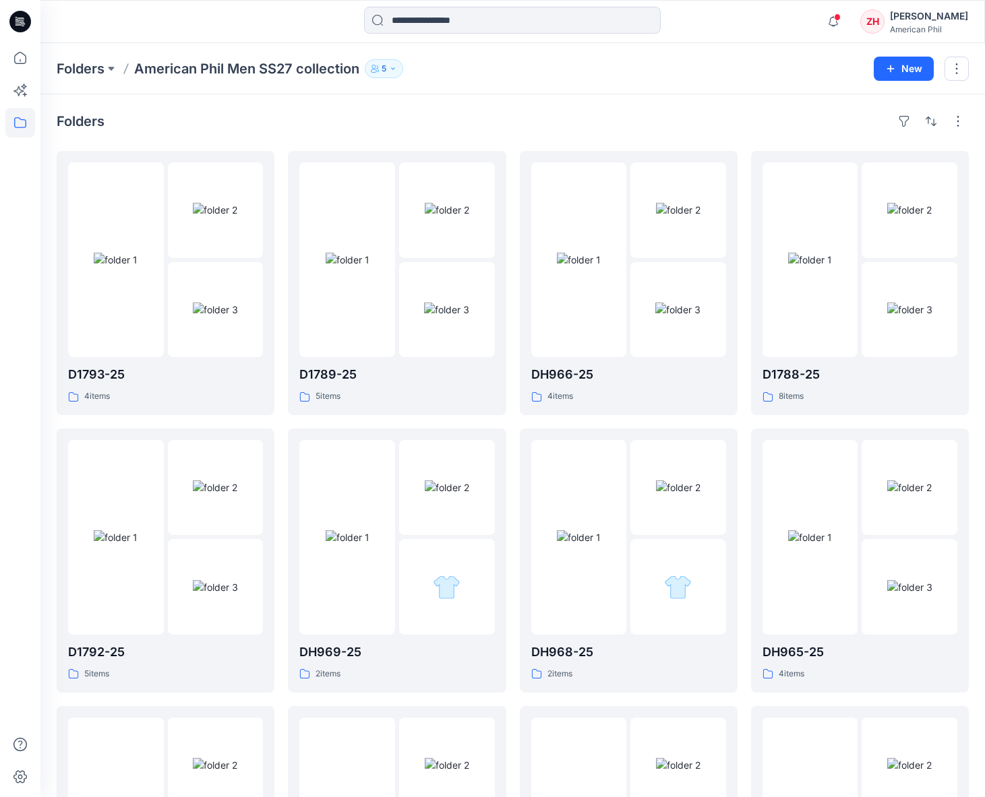
click at [807, 25] on div "Notifications Your style Men SS27-D1788-25_MB30942 has been updated with Men SS…" at bounding box center [512, 22] width 944 height 30
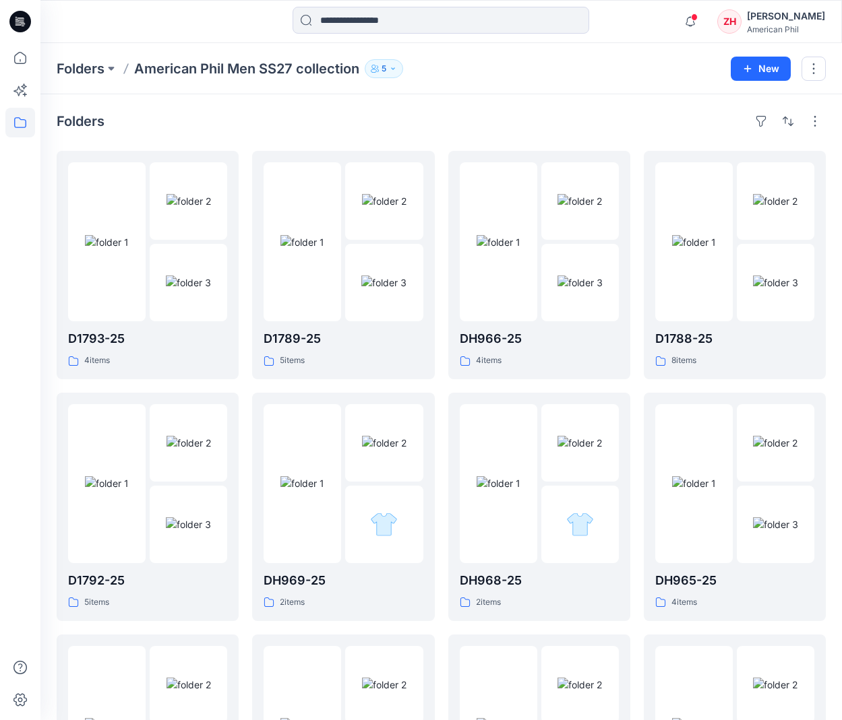
drag, startPoint x: 598, startPoint y: 44, endPoint x: 285, endPoint y: 55, distance: 312.9
click at [582, 49] on div "Folders American Phil Men SS27 collection 5 New" at bounding box center [440, 68] width 801 height 51
